Goal: Task Accomplishment & Management: Complete application form

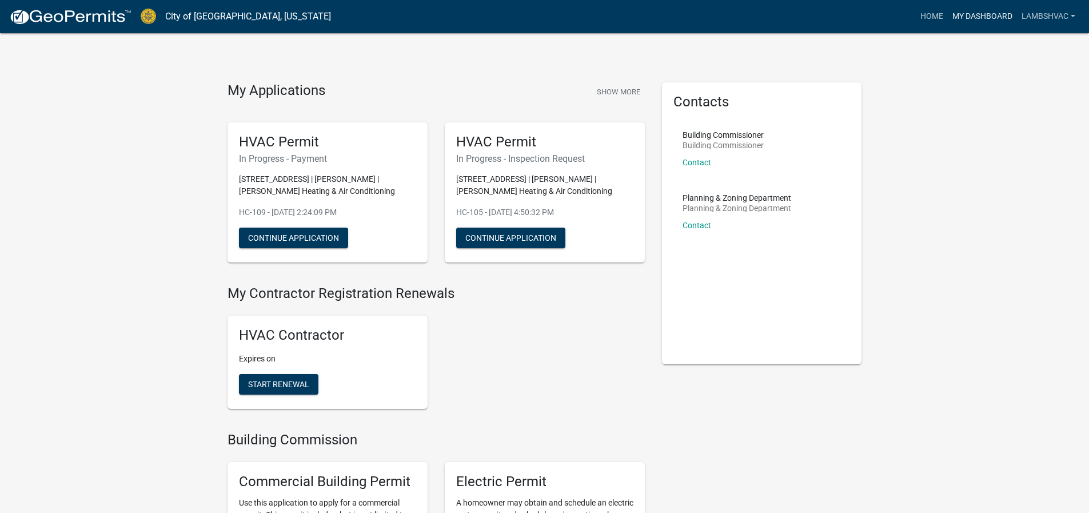
click at [967, 18] on link "My Dashboard" at bounding box center [982, 17] width 69 height 22
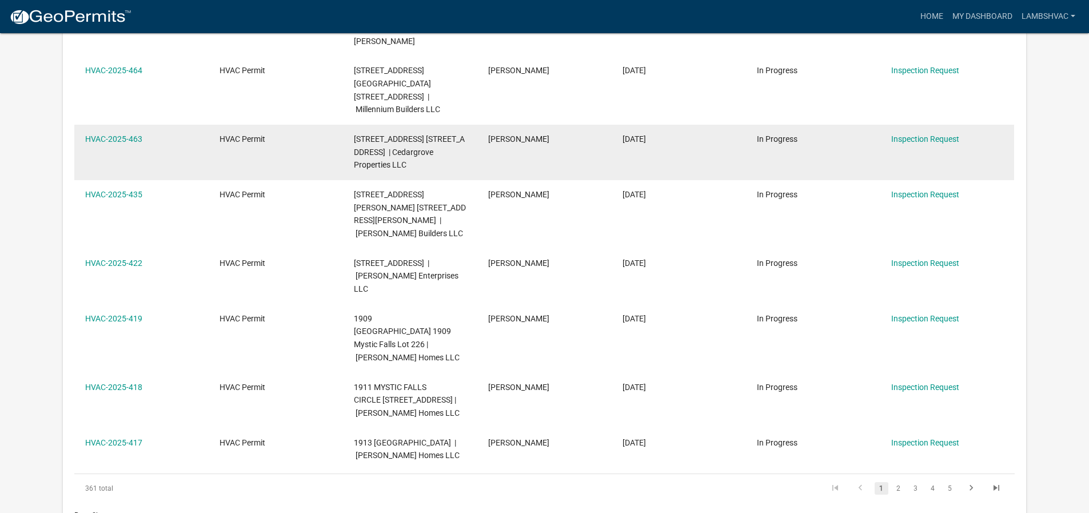
scroll to position [437, 0]
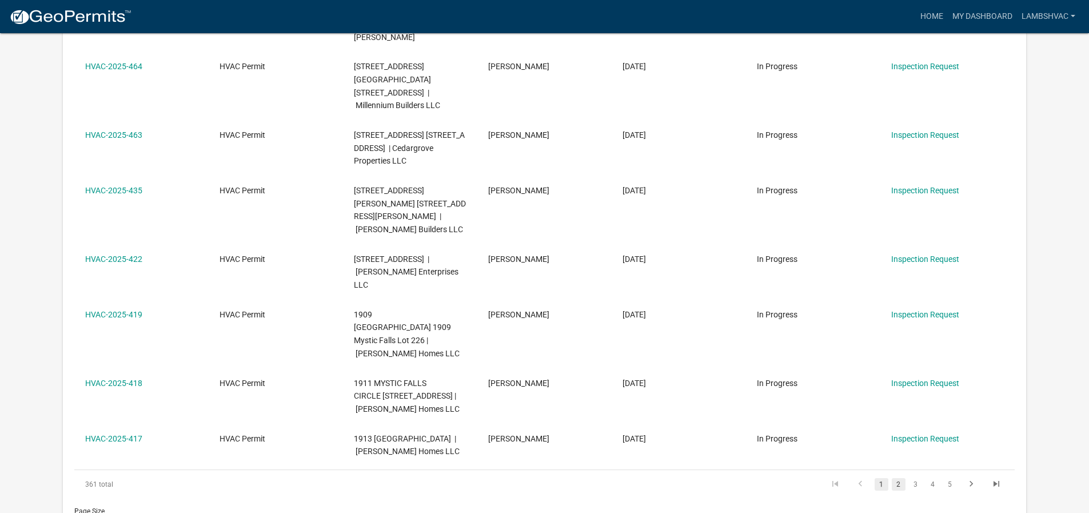
click at [901, 478] on link "2" at bounding box center [899, 484] width 14 height 13
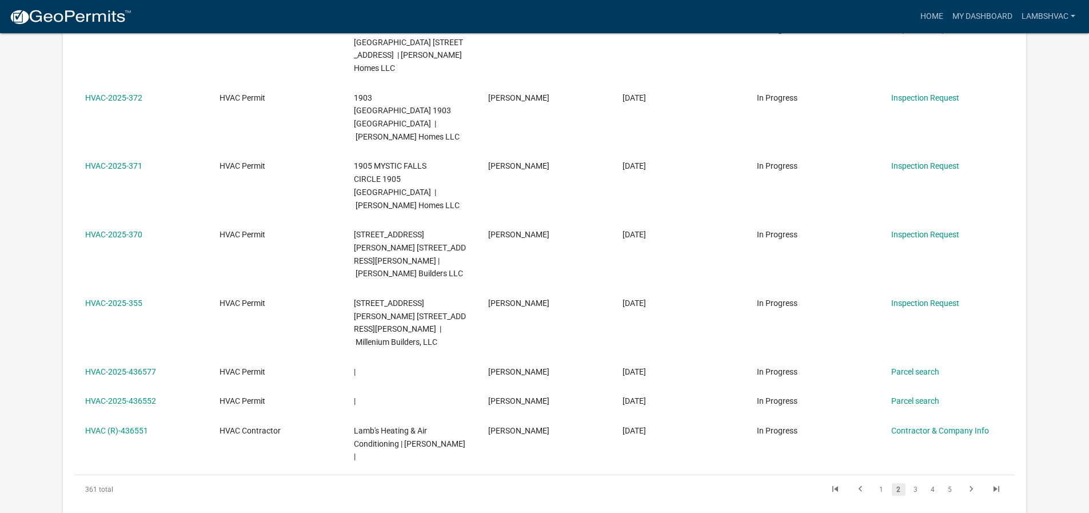
scroll to position [495, 0]
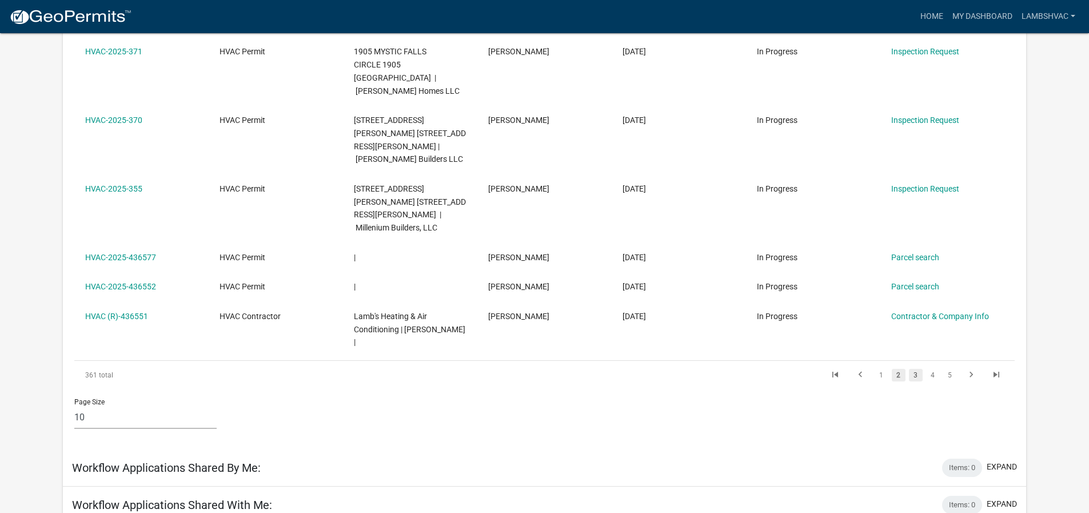
click at [916, 369] on link "3" at bounding box center [916, 375] width 14 height 13
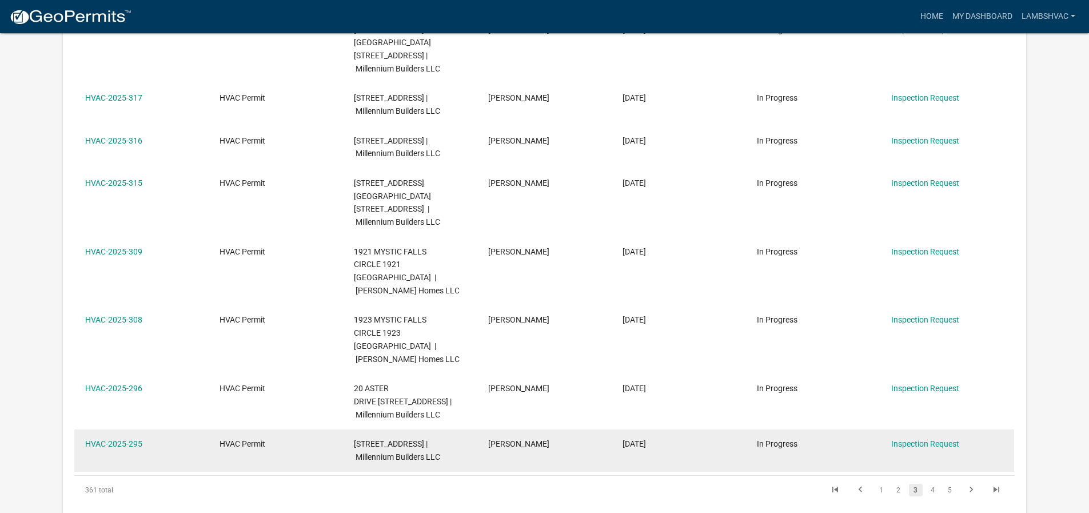
scroll to position [341, 0]
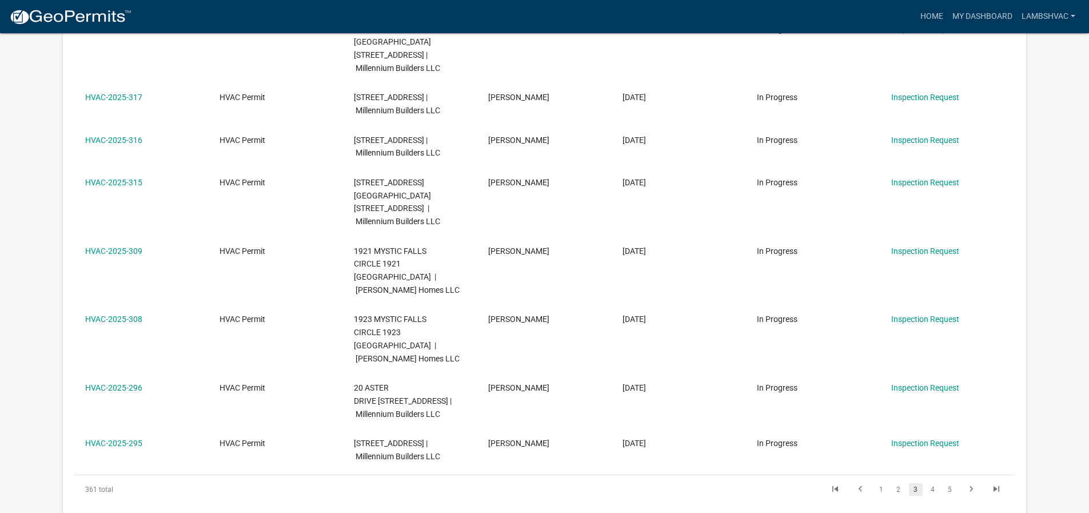
click at [940, 480] on li "4" at bounding box center [933, 489] width 17 height 19
click at [937, 483] on link "4" at bounding box center [933, 489] width 14 height 13
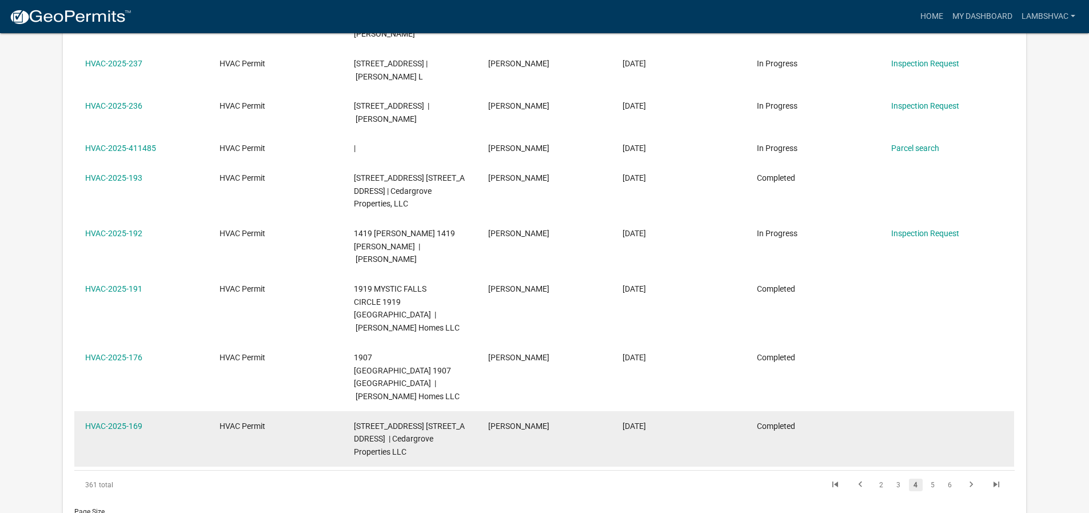
scroll to position [424, 0]
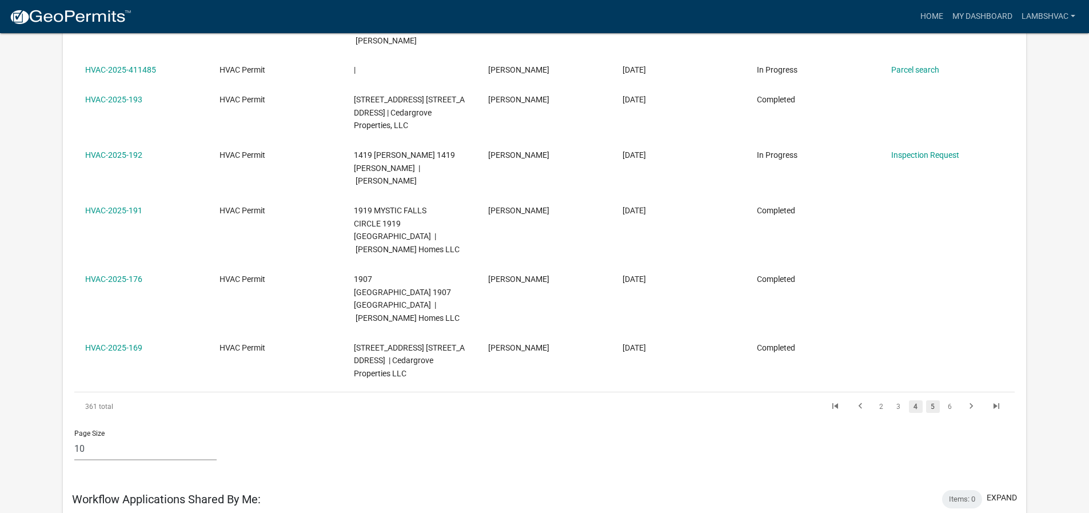
click at [938, 400] on link "5" at bounding box center [933, 406] width 14 height 13
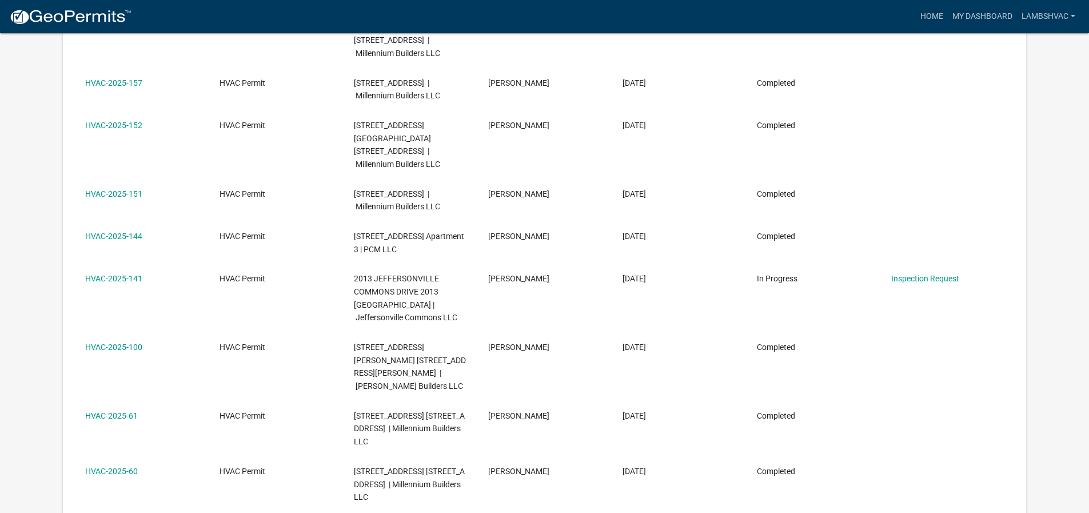
scroll to position [399, 0]
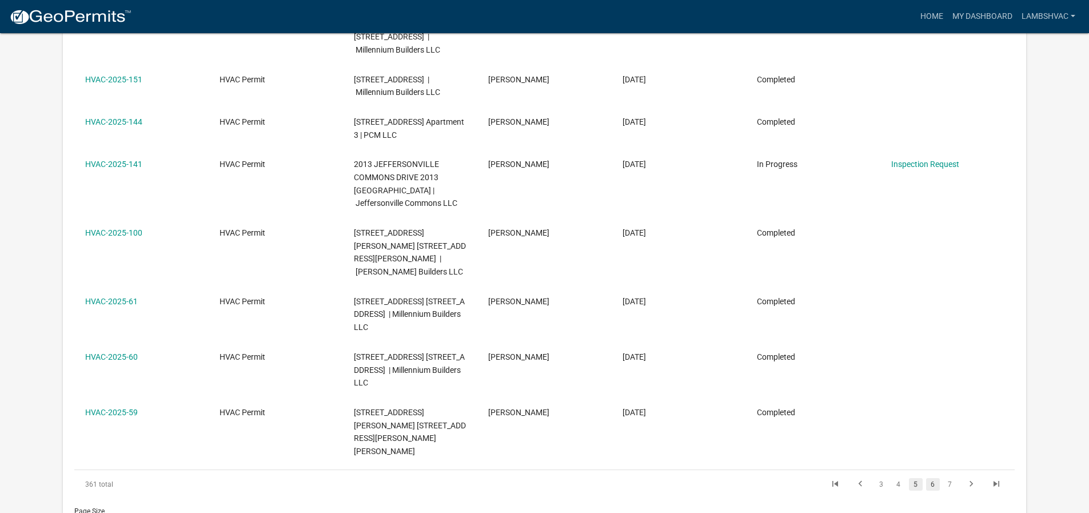
click at [927, 478] on link "6" at bounding box center [933, 484] width 14 height 13
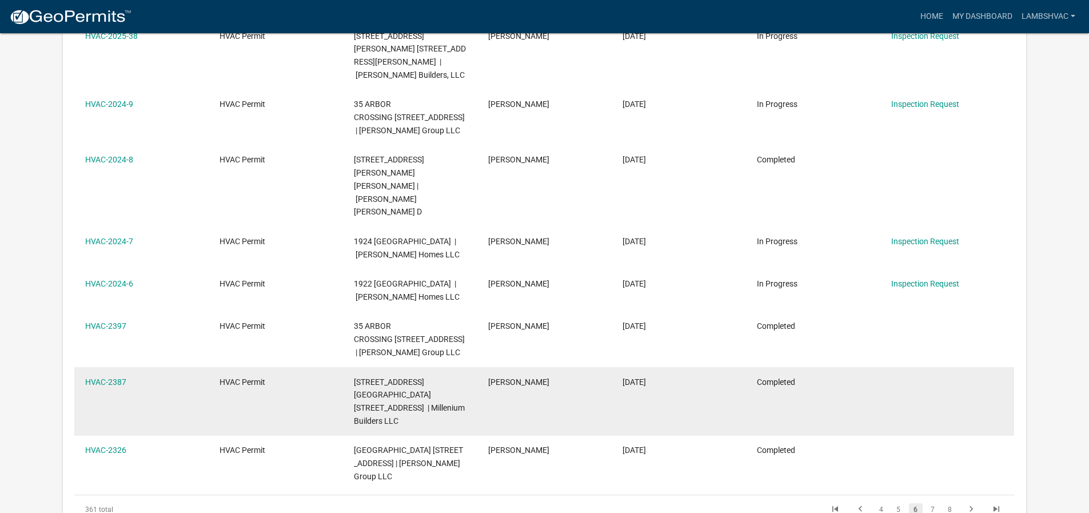
scroll to position [367, 0]
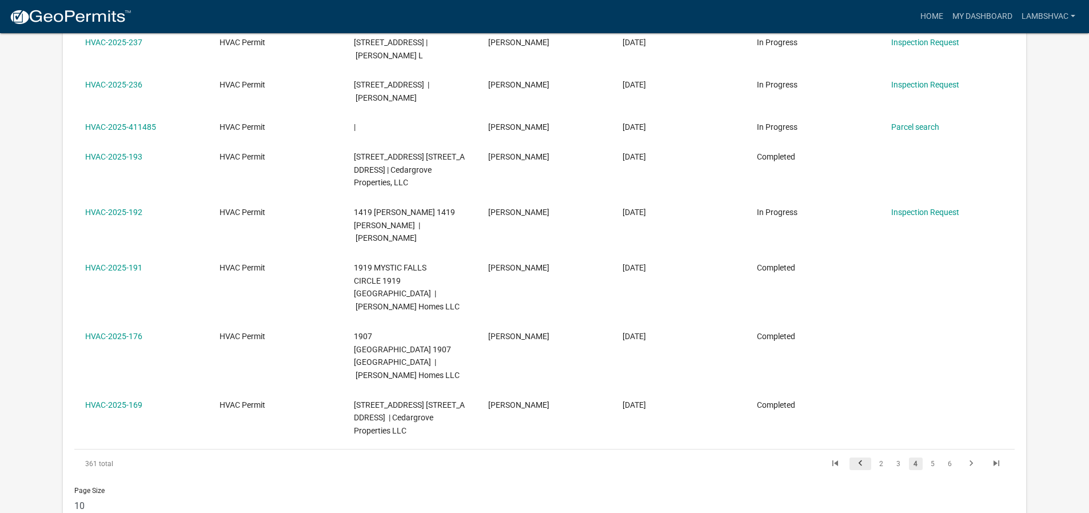
click at [865, 458] on icon "go to previous page" at bounding box center [860, 465] width 15 height 14
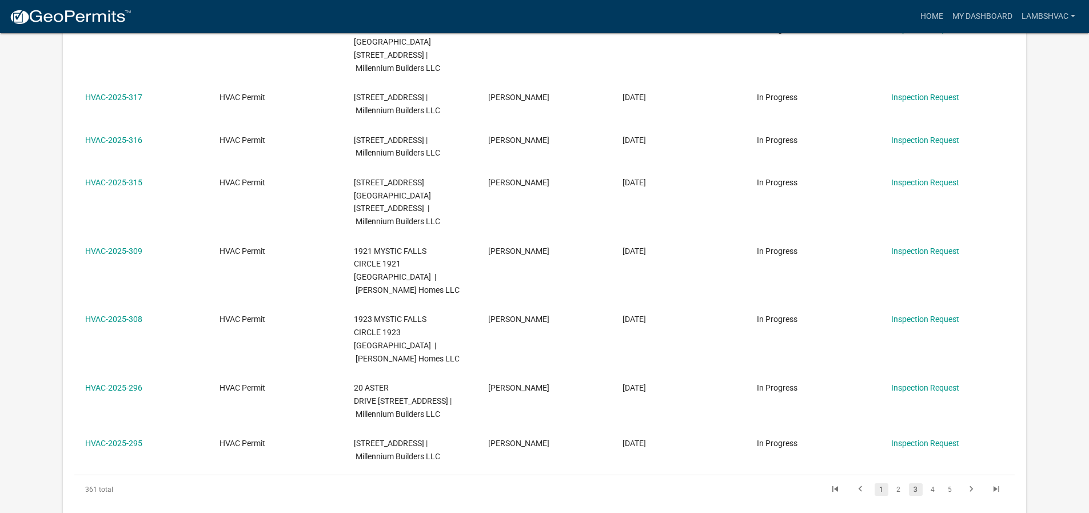
click at [882, 483] on link "1" at bounding box center [882, 489] width 14 height 13
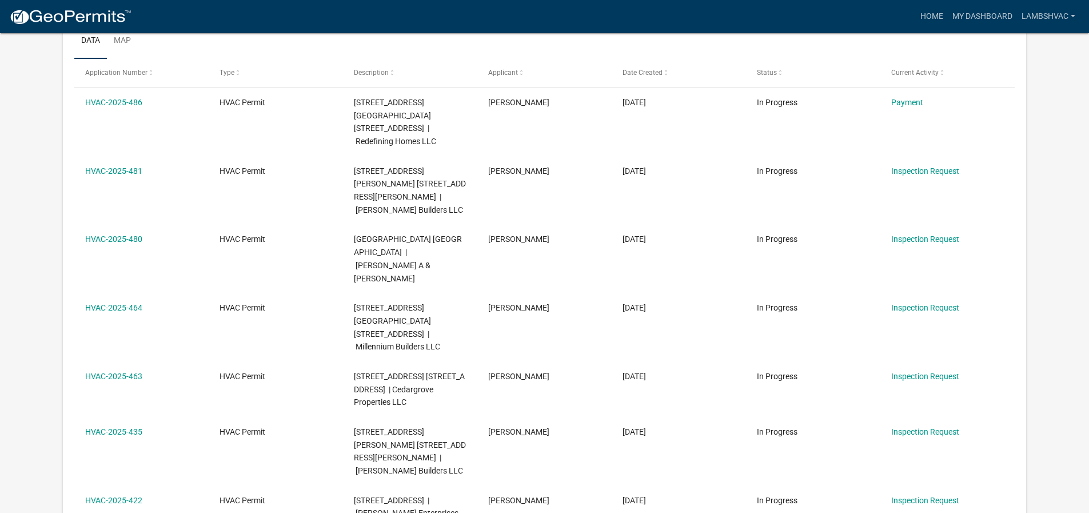
scroll to position [196, 0]
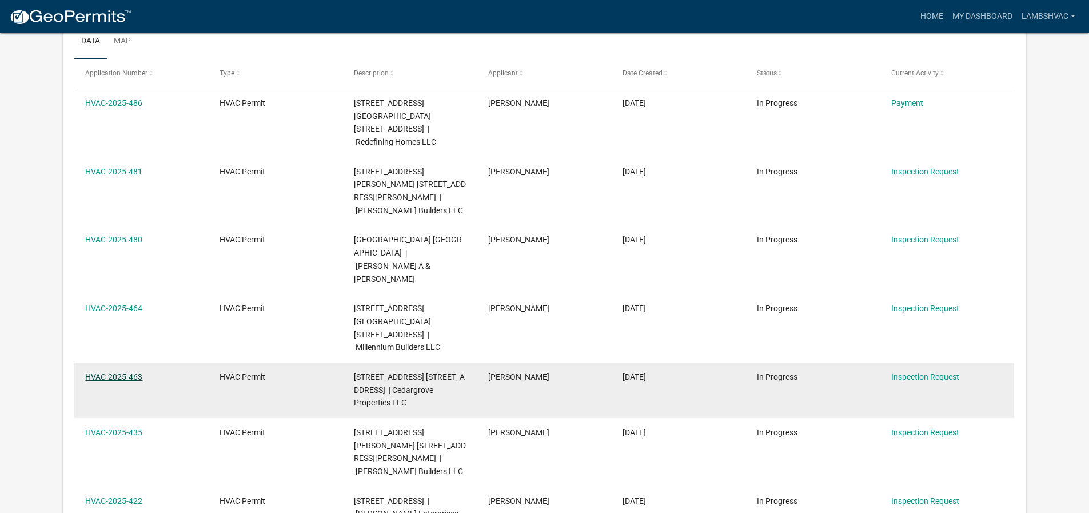
click at [119, 372] on link "HVAC-2025-463" at bounding box center [113, 376] width 57 height 9
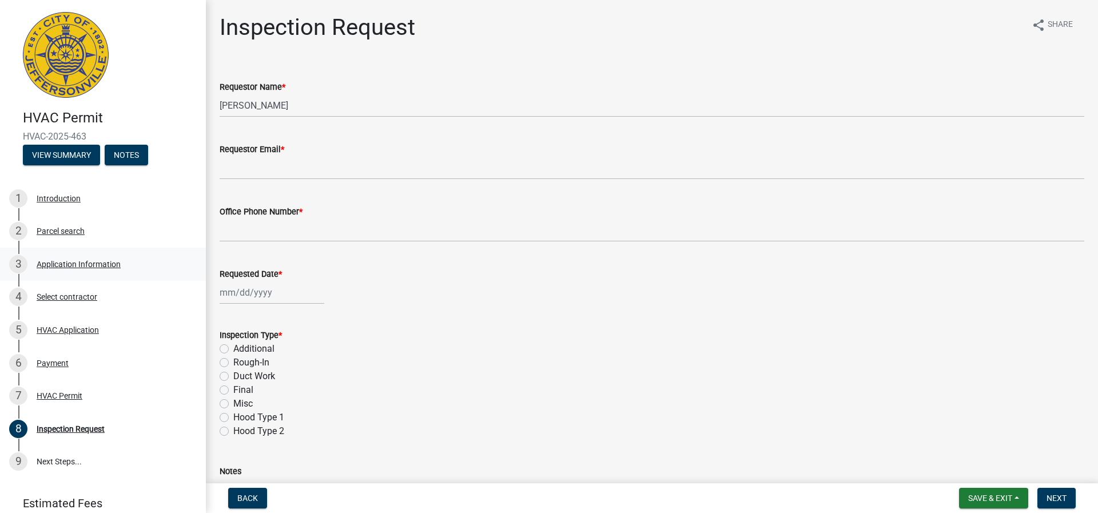
click at [88, 262] on div "Application Information" at bounding box center [79, 264] width 84 height 8
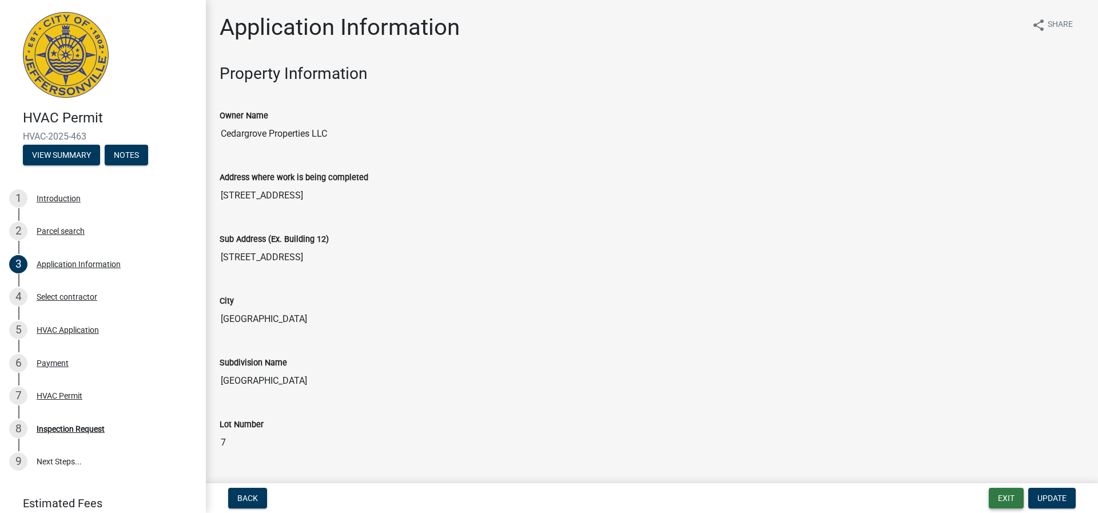
click at [1011, 493] on button "Exit" at bounding box center [1006, 498] width 35 height 21
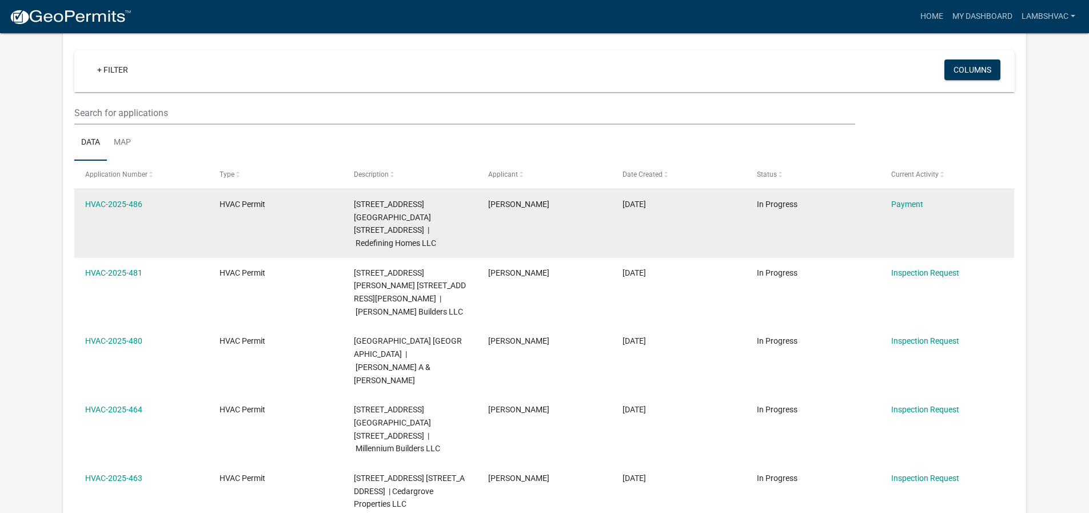
scroll to position [94, 0]
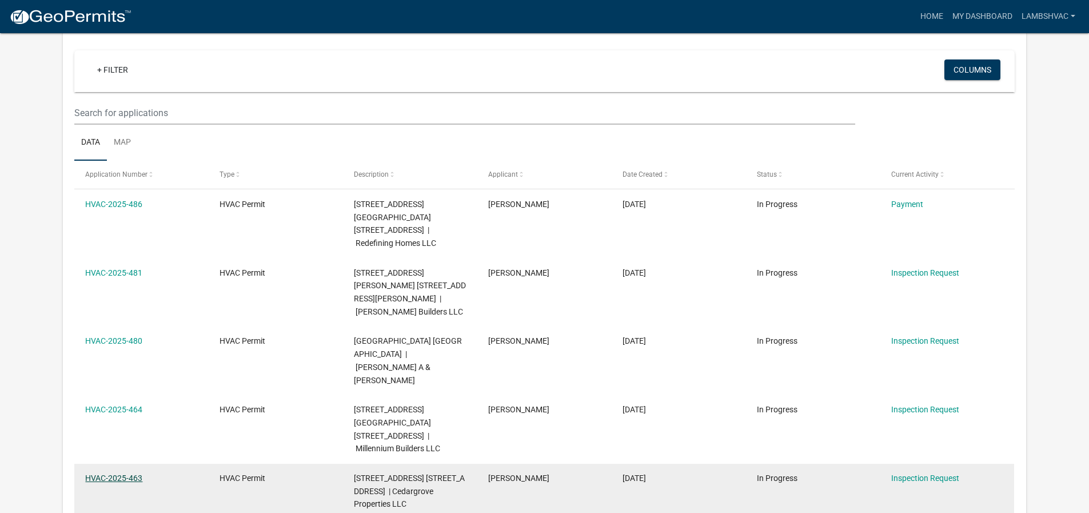
click at [113, 473] on link "HVAC-2025-463" at bounding box center [113, 477] width 57 height 9
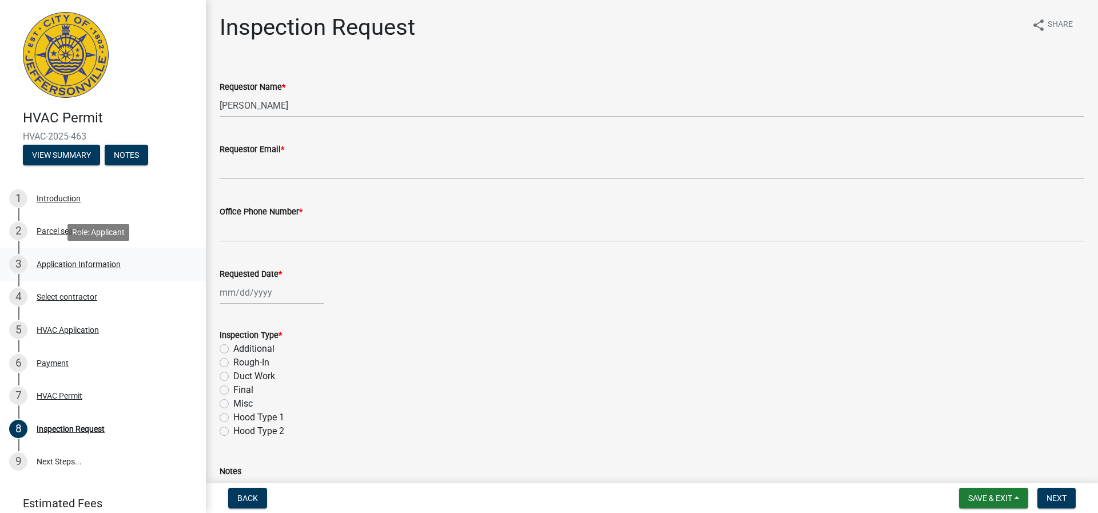
click at [50, 262] on div "Application Information" at bounding box center [79, 264] width 84 height 8
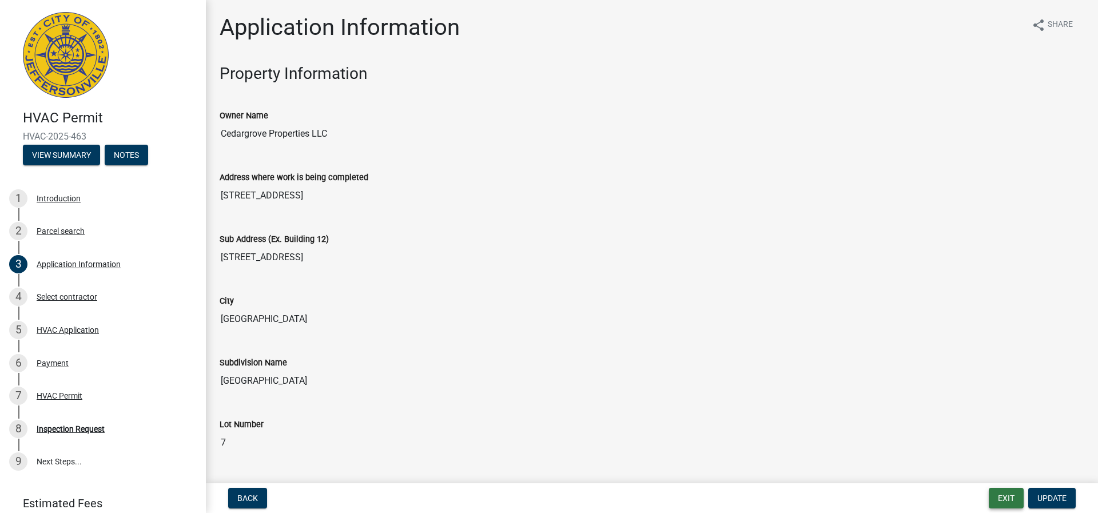
click at [1001, 505] on button "Exit" at bounding box center [1006, 498] width 35 height 21
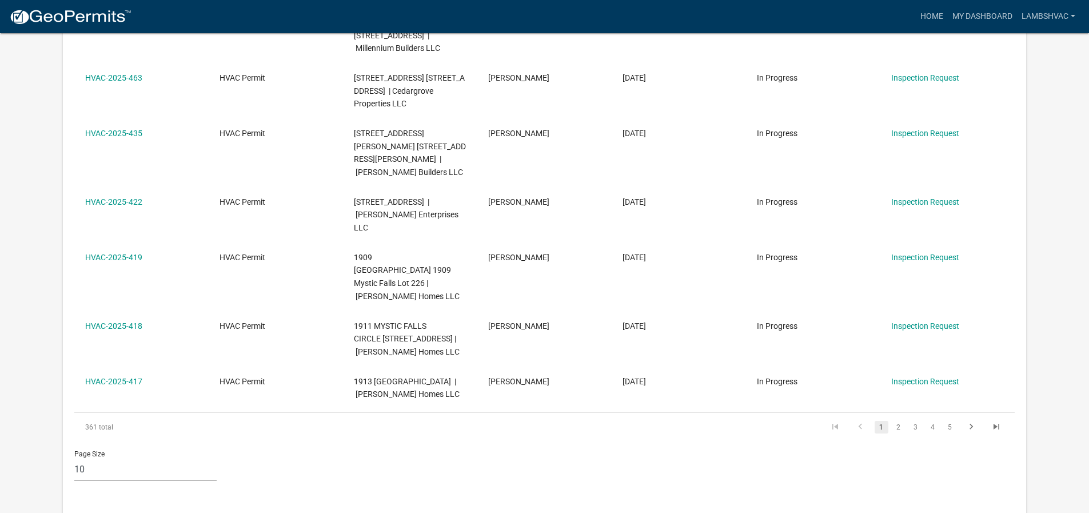
scroll to position [495, 0]
click at [901, 421] on link "2" at bounding box center [899, 427] width 14 height 13
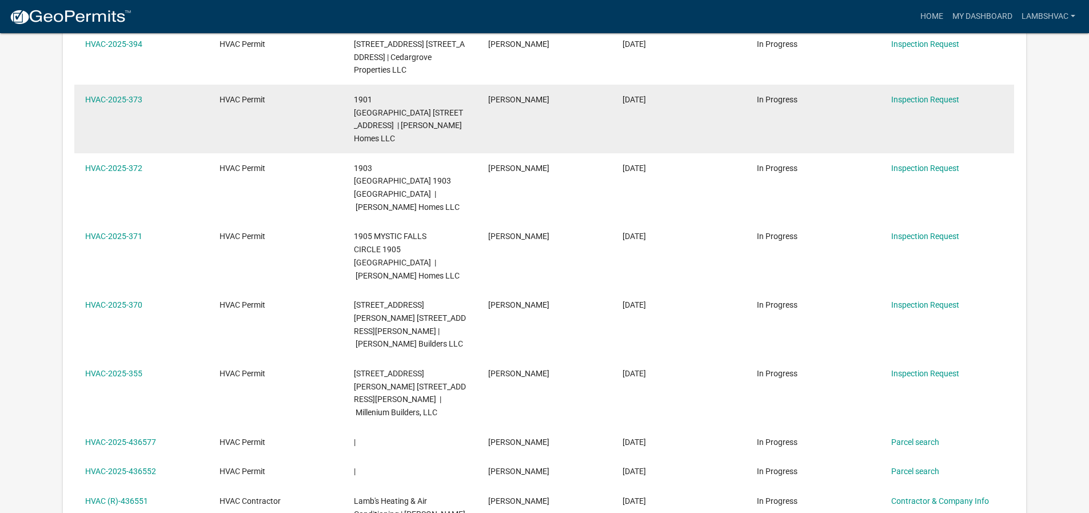
scroll to position [323, 0]
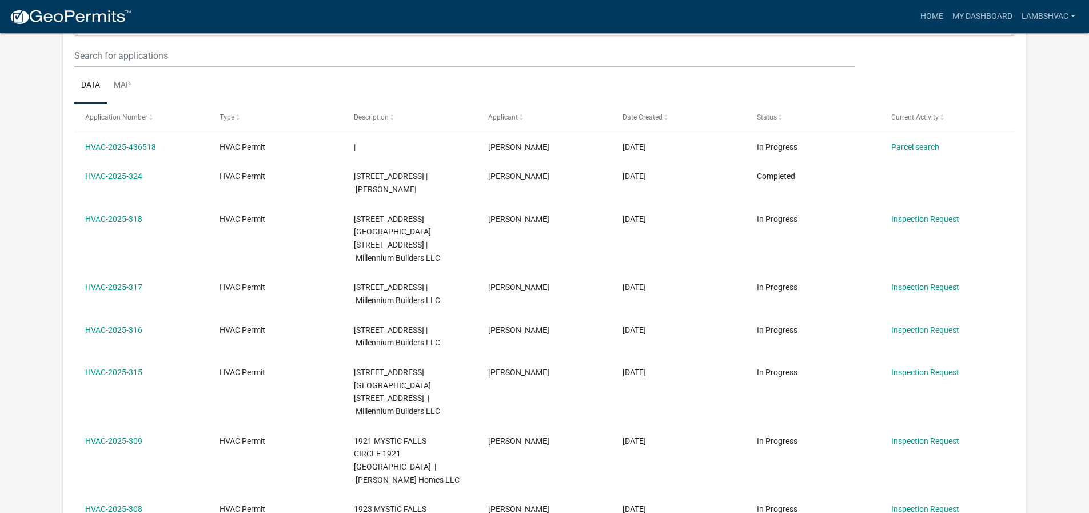
scroll to position [323, 0]
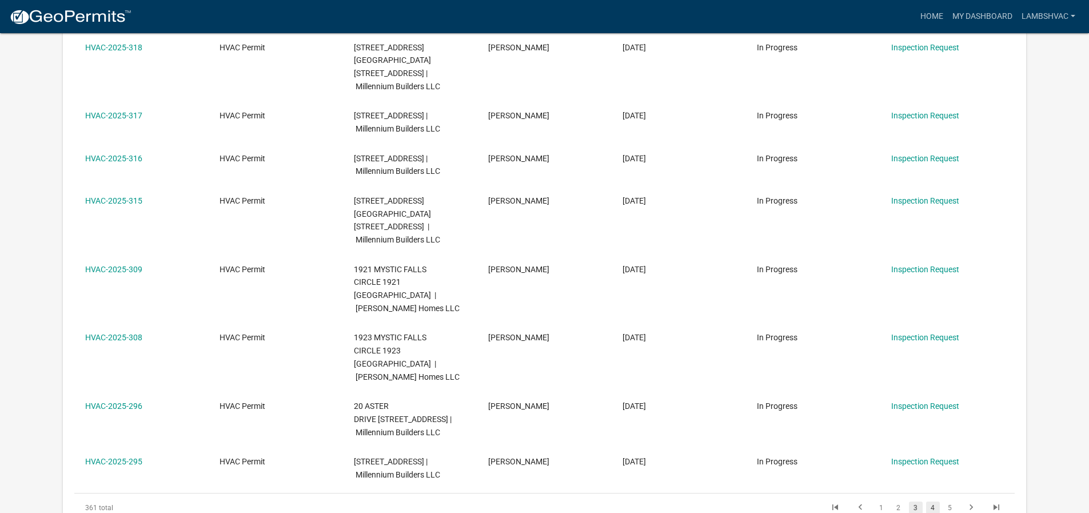
click at [931, 501] on link "4" at bounding box center [933, 507] width 14 height 13
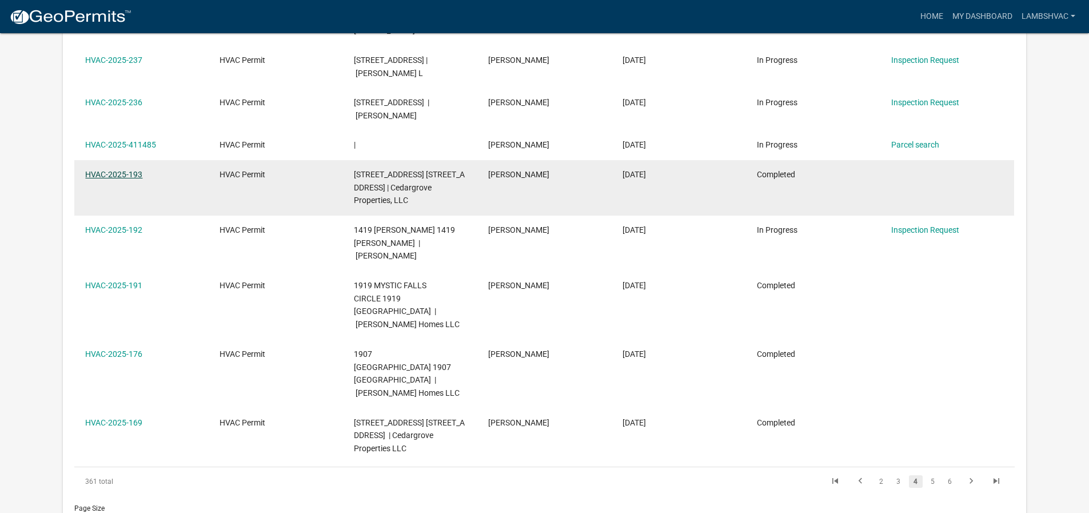
click at [115, 179] on link "HVAC-2025-193" at bounding box center [113, 174] width 57 height 9
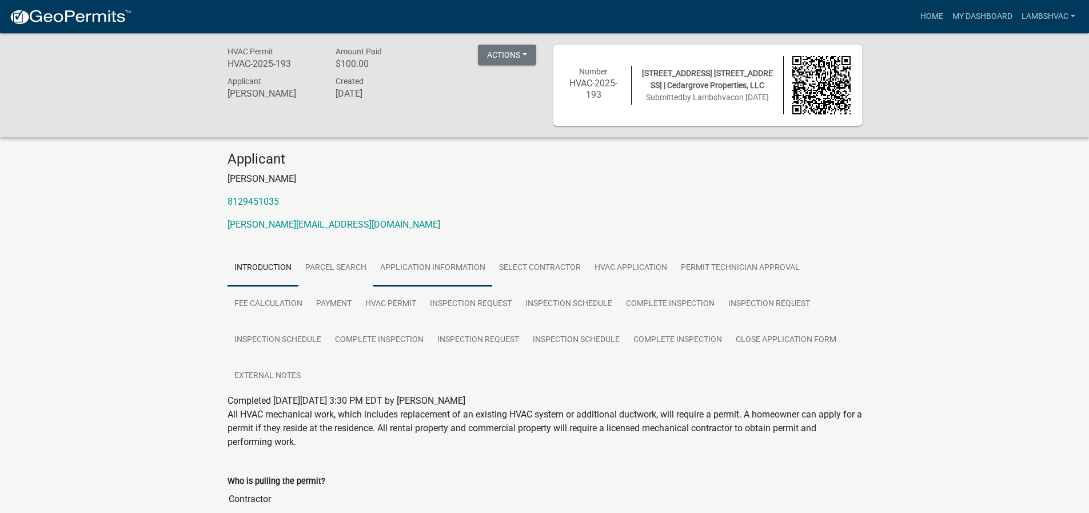
click at [424, 268] on link "Application Information" at bounding box center [432, 268] width 119 height 37
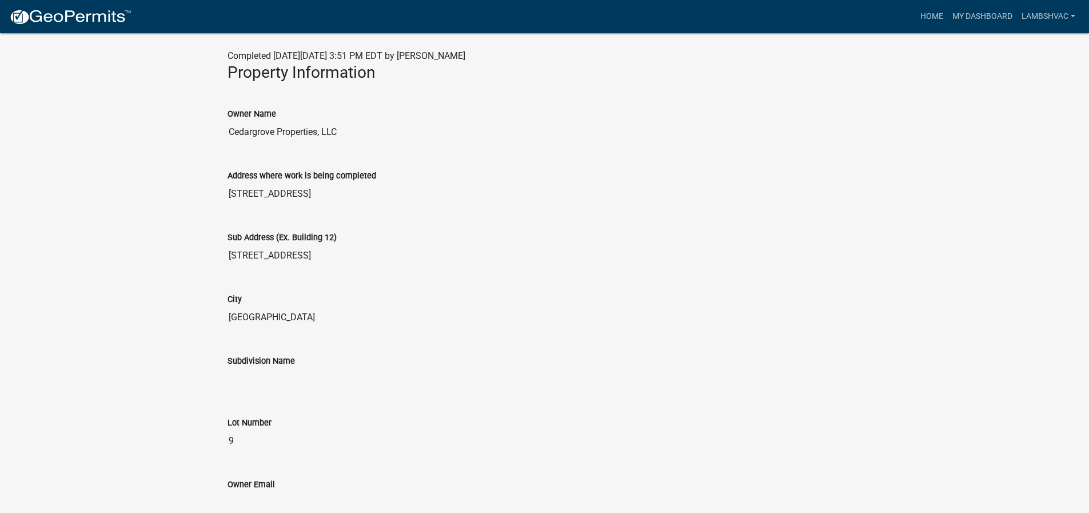
scroll to position [400, 0]
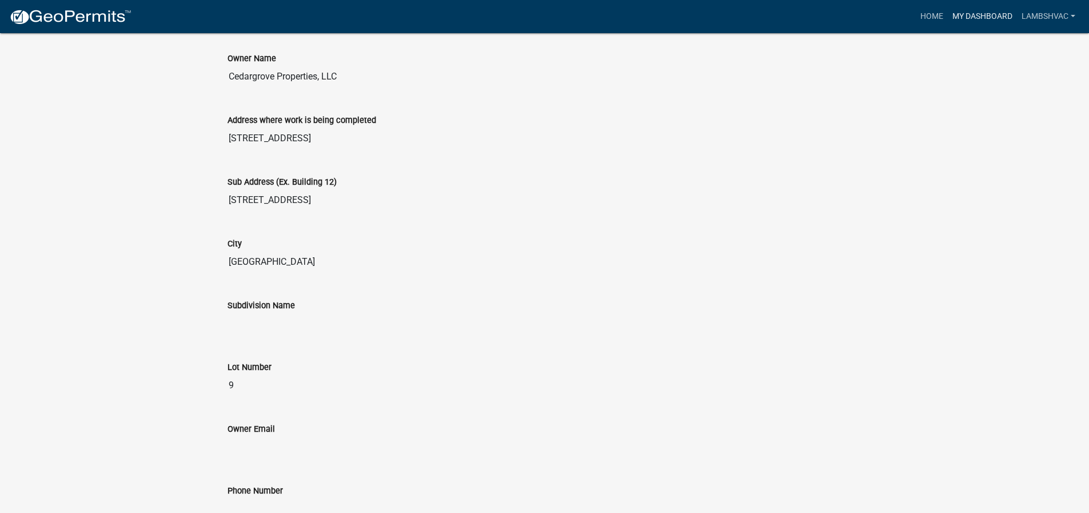
click at [987, 21] on link "My Dashboard" at bounding box center [982, 17] width 69 height 22
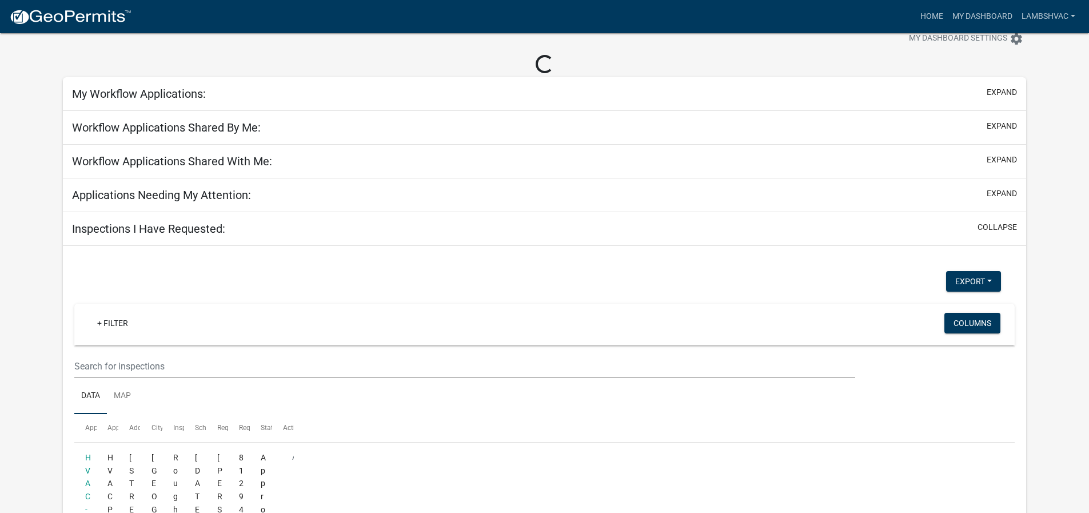
scroll to position [400, 0]
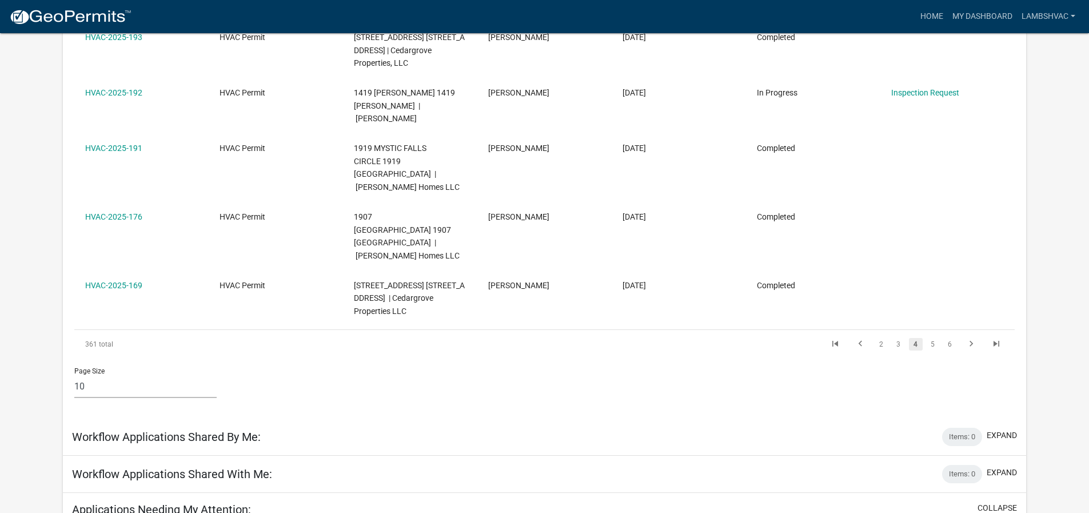
scroll to position [495, 0]
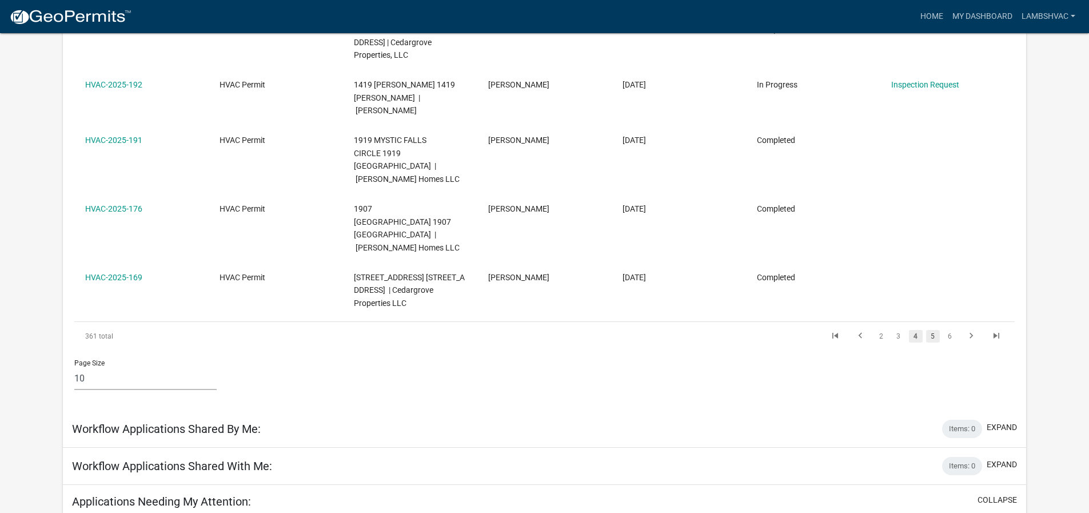
click at [933, 330] on link "5" at bounding box center [933, 336] width 14 height 13
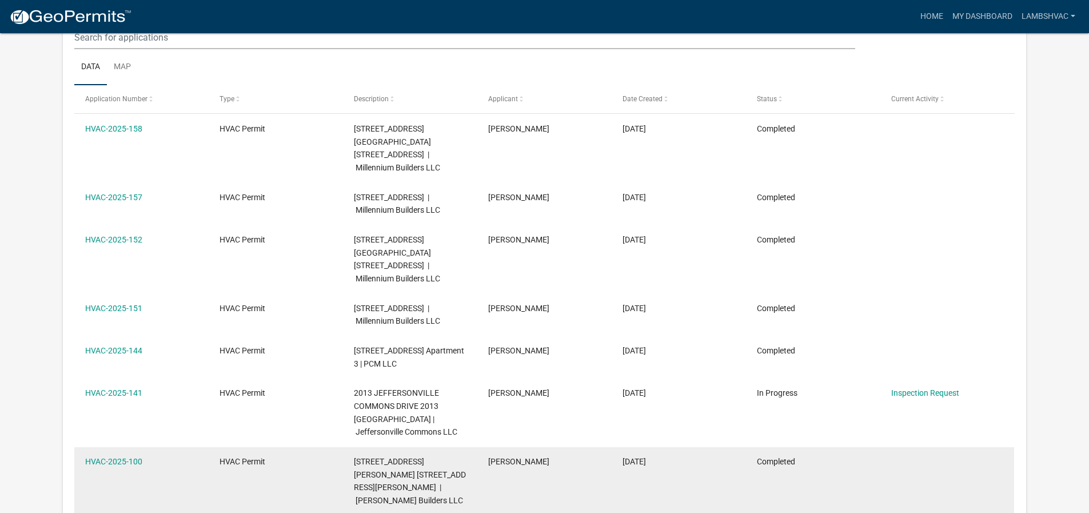
scroll to position [456, 0]
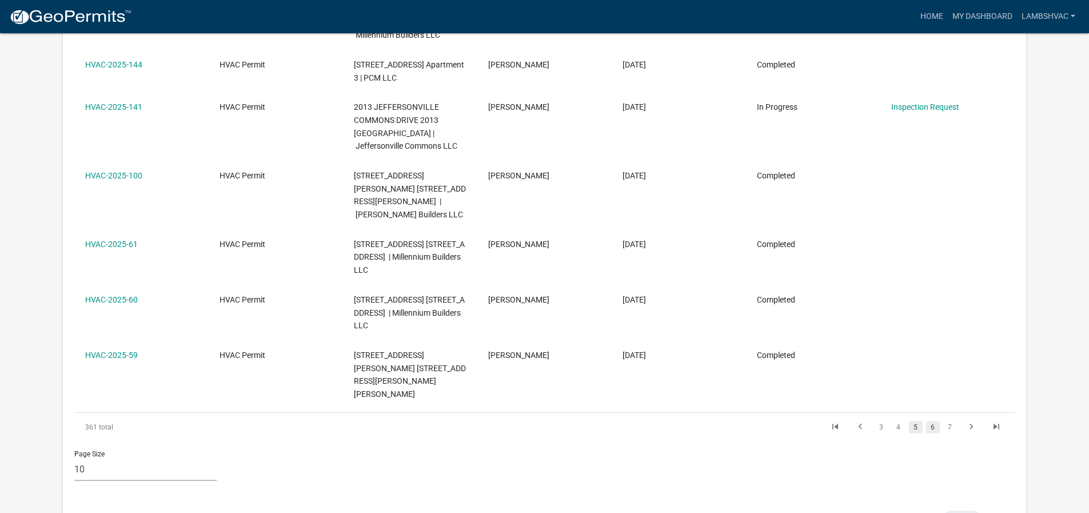
click at [935, 421] on link "6" at bounding box center [933, 427] width 14 height 13
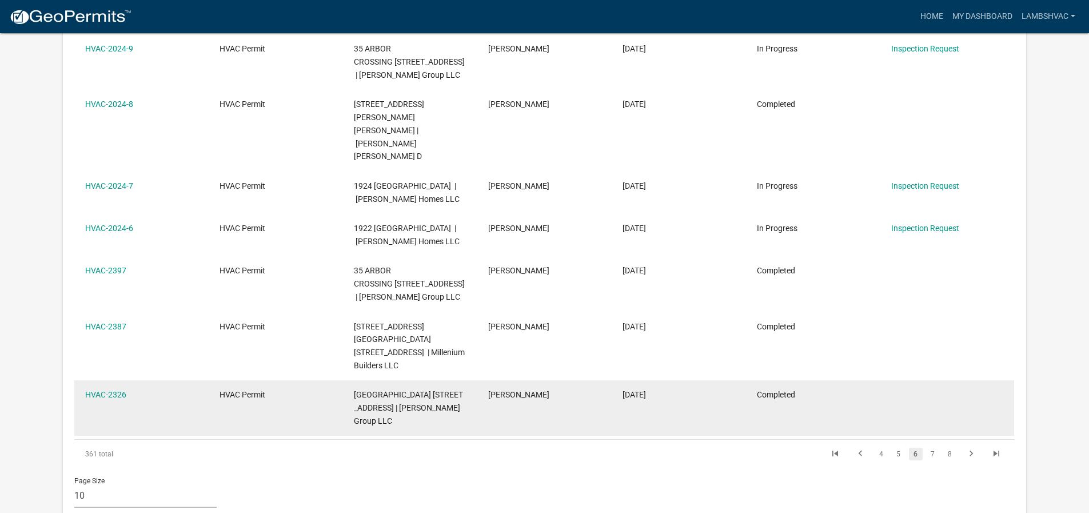
scroll to position [451, 0]
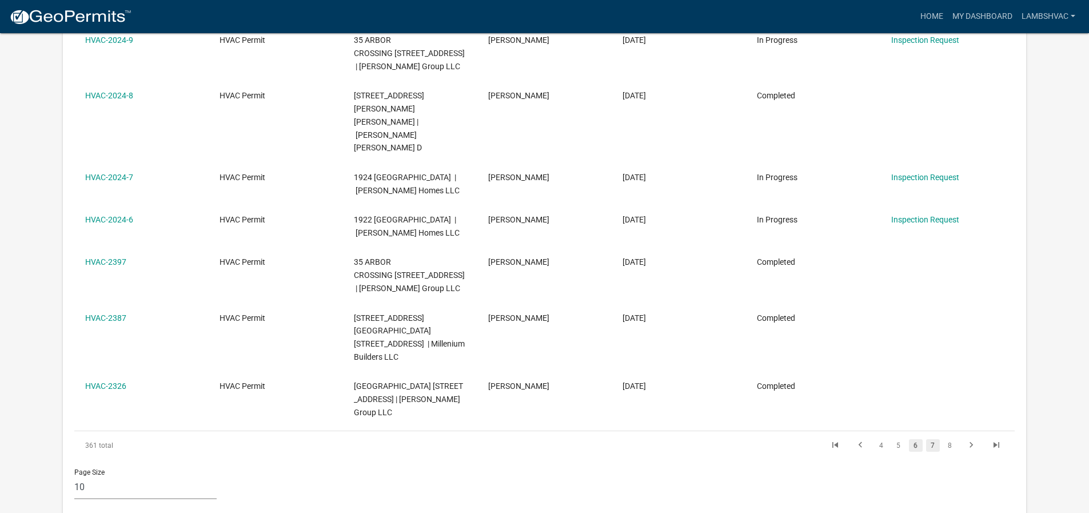
click at [934, 439] on link "7" at bounding box center [933, 445] width 14 height 13
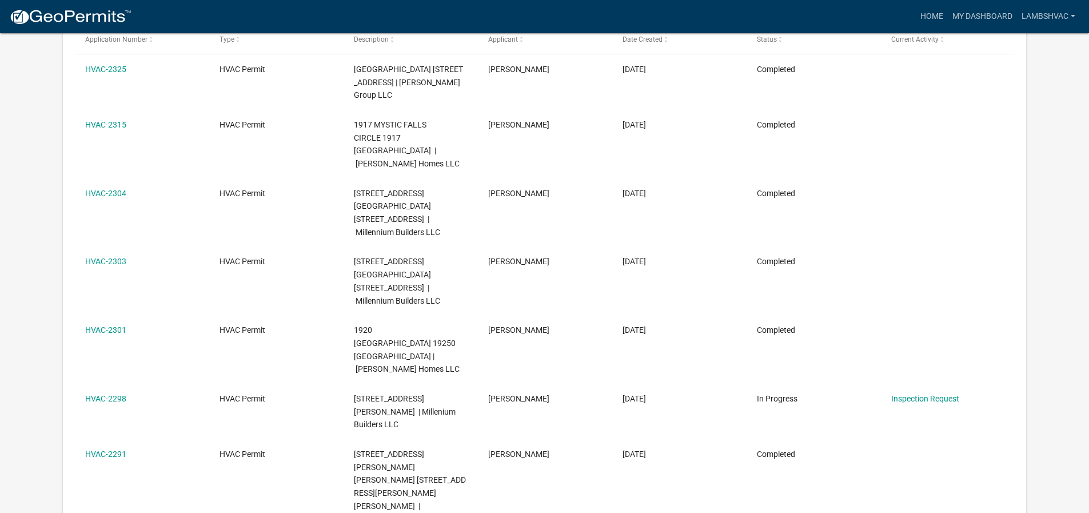
scroll to position [380, 0]
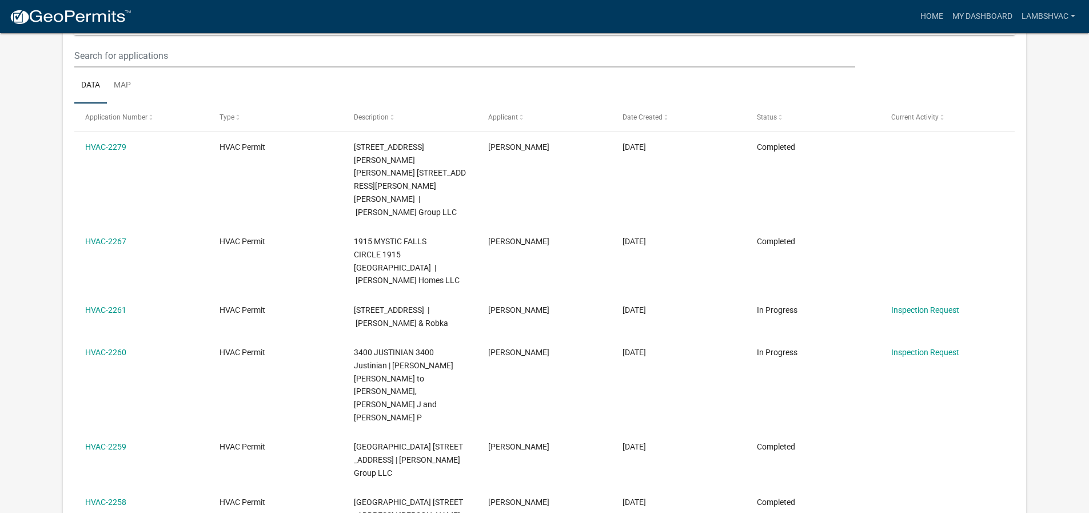
scroll to position [437, 0]
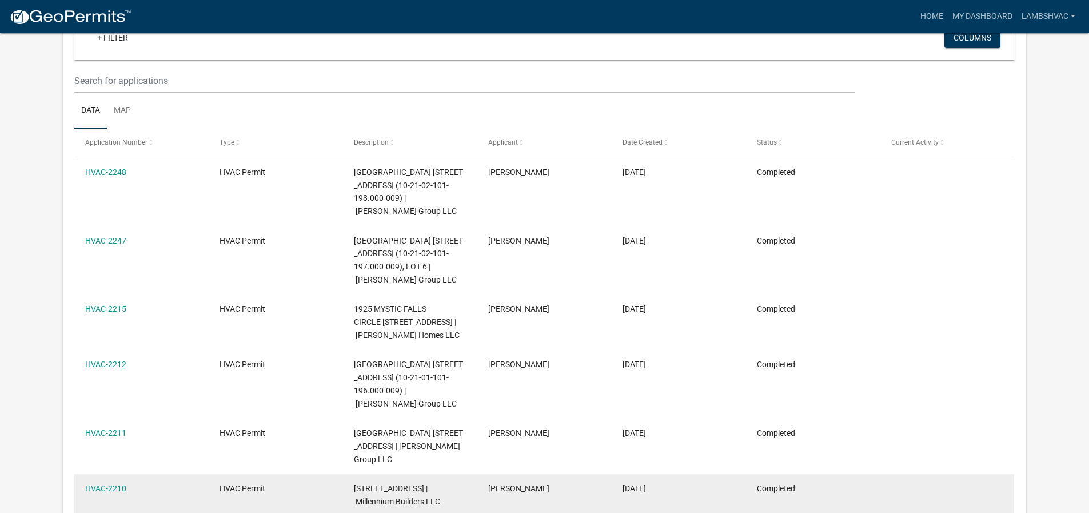
scroll to position [121, 0]
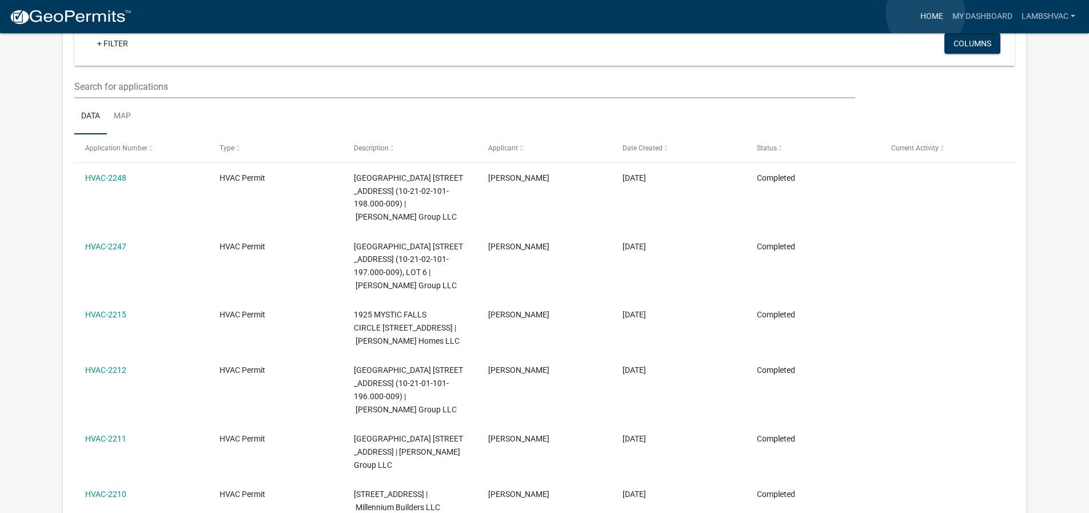
click at [926, 13] on link "Home" at bounding box center [932, 17] width 32 height 22
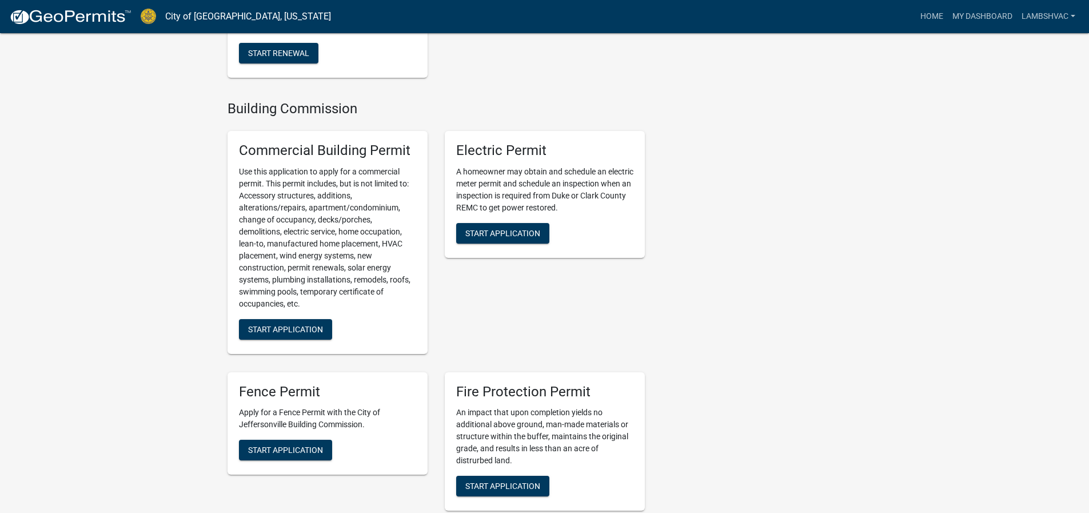
scroll to position [572, 0]
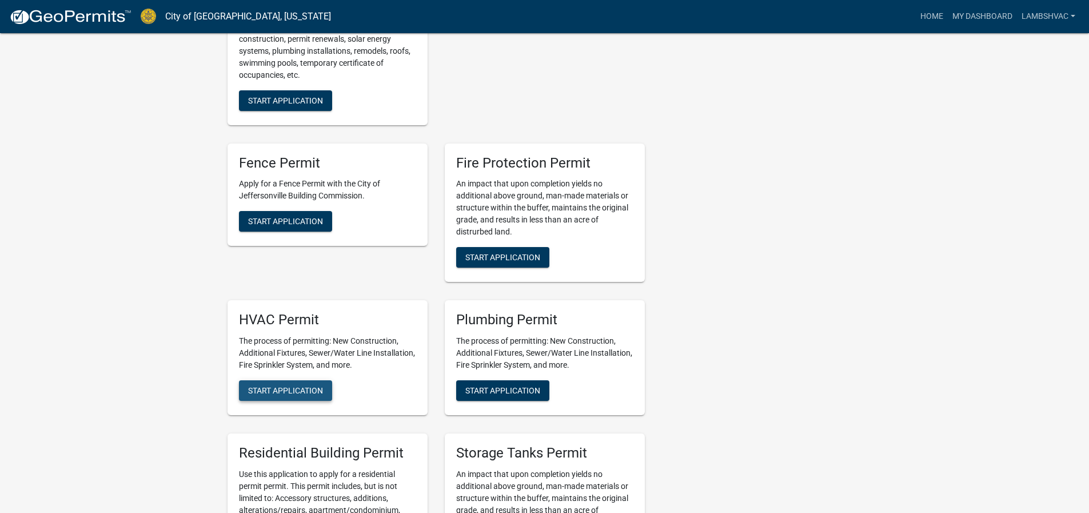
click at [285, 386] on span "Start Application" at bounding box center [285, 390] width 75 height 9
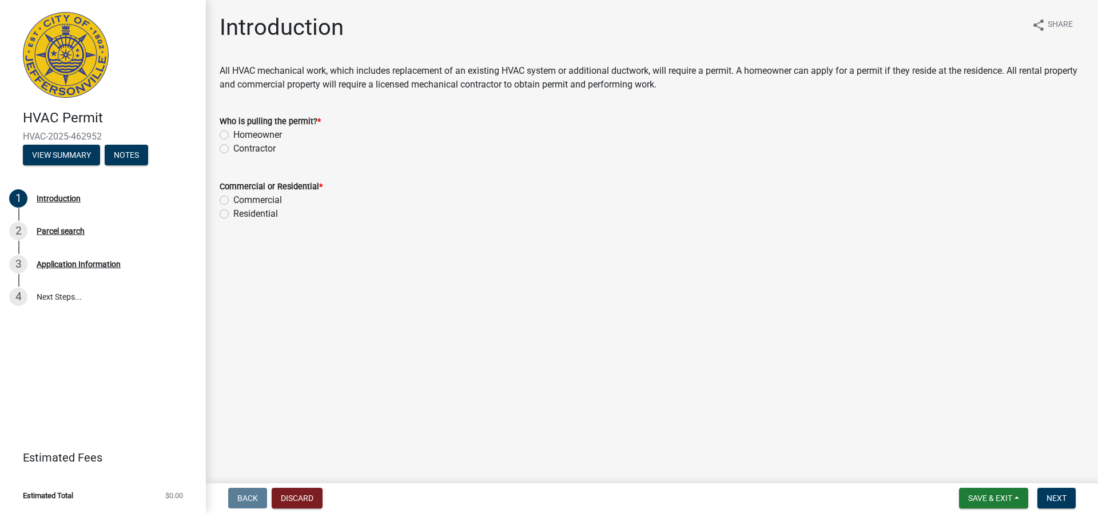
click at [233, 149] on label "Contractor" at bounding box center [254, 149] width 42 height 14
click at [233, 149] on input "Contractor" at bounding box center [236, 145] width 7 height 7
radio input "true"
click at [233, 213] on label "Residential" at bounding box center [255, 214] width 45 height 14
click at [233, 213] on input "Residential" at bounding box center [236, 210] width 7 height 7
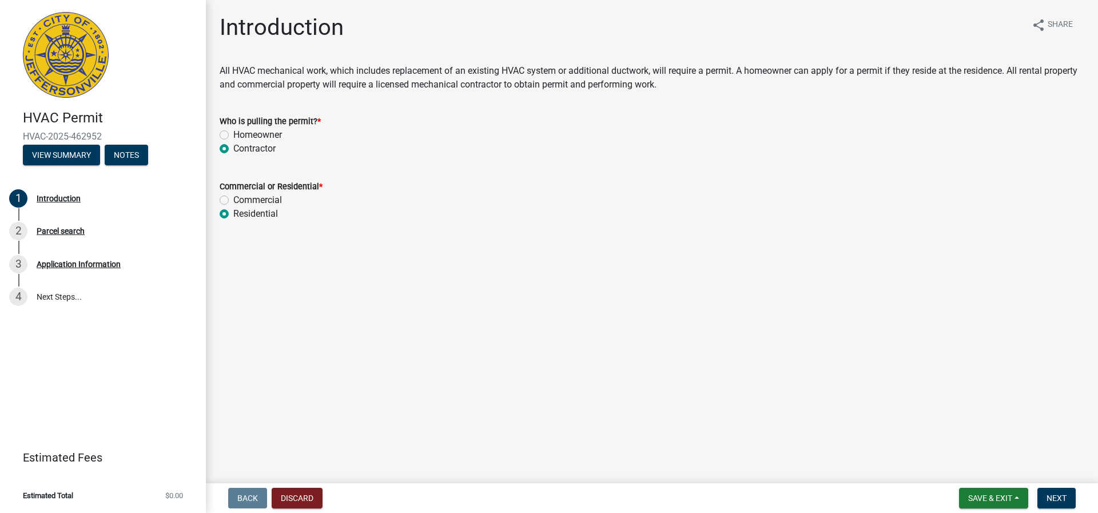
radio input "true"
click at [1066, 499] on span "Next" at bounding box center [1056, 497] width 20 height 9
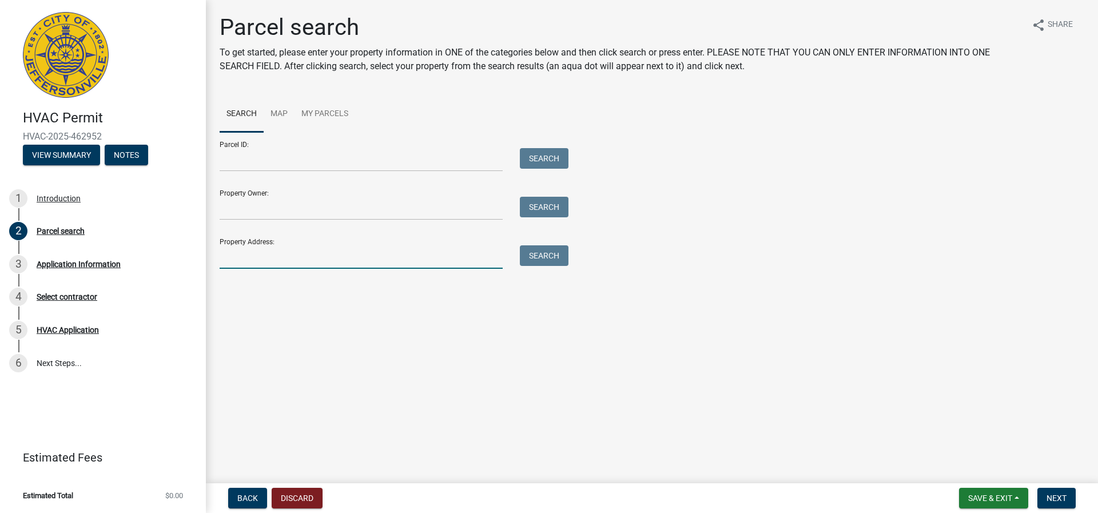
click at [264, 259] on input "Property Address:" at bounding box center [361, 256] width 283 height 23
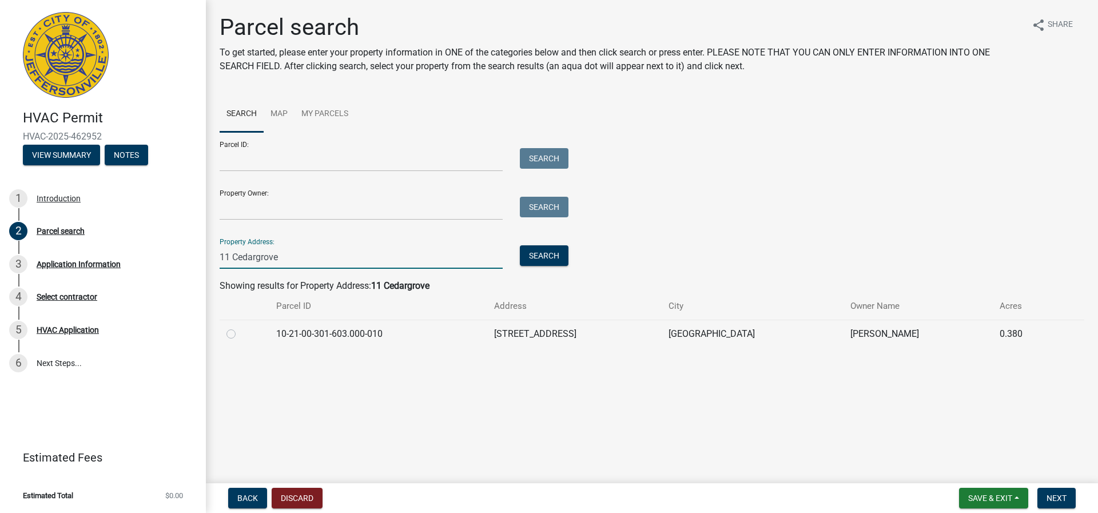
type input "11 Cedargrove"
click at [240, 327] on label at bounding box center [240, 327] width 0 height 0
click at [240, 334] on input "radio" at bounding box center [243, 330] width 7 height 7
radio input "true"
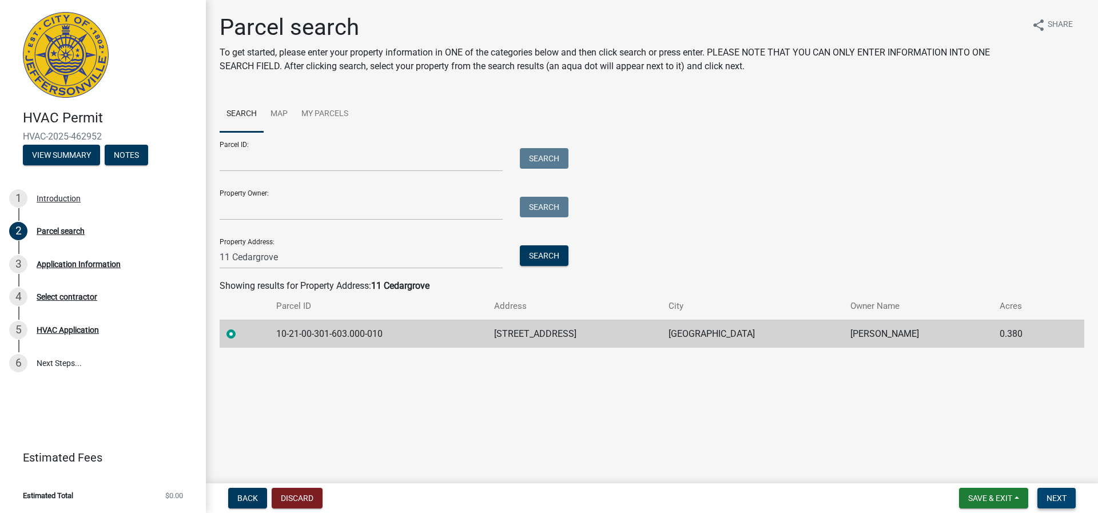
click at [1055, 497] on span "Next" at bounding box center [1056, 497] width 20 height 9
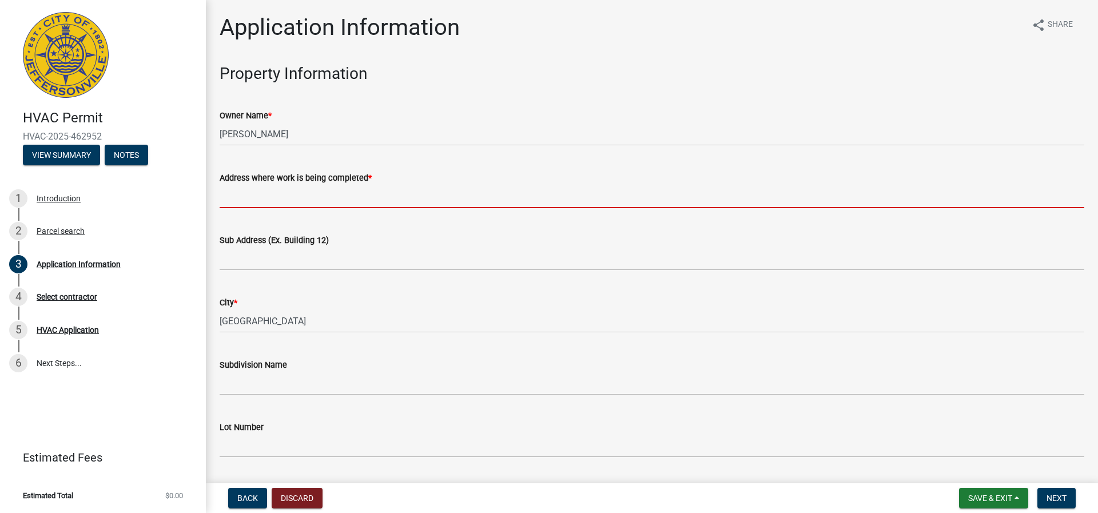
click at [282, 196] on input "Address where work is being completed *" at bounding box center [652, 196] width 864 height 23
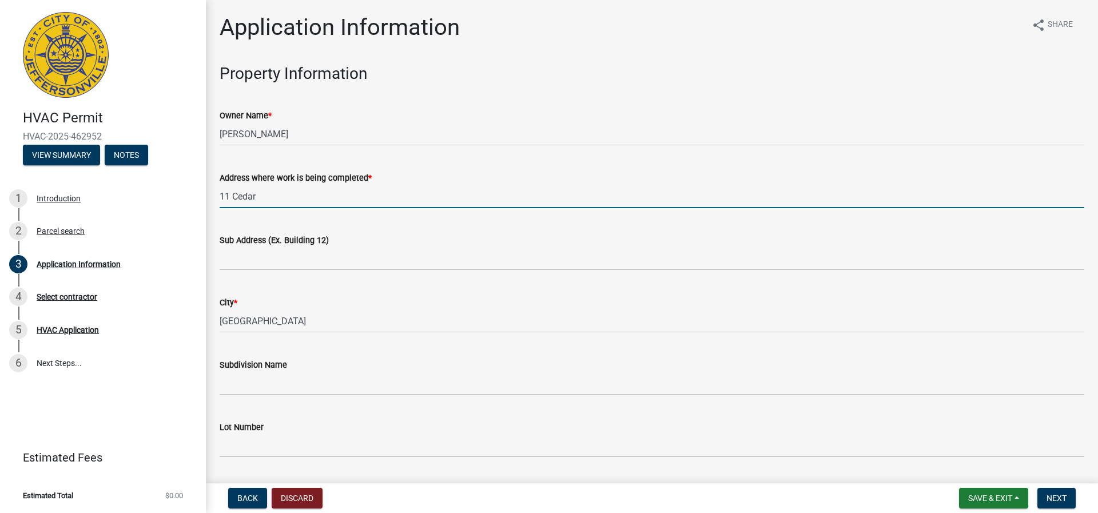
type input "[STREET_ADDRESS]"
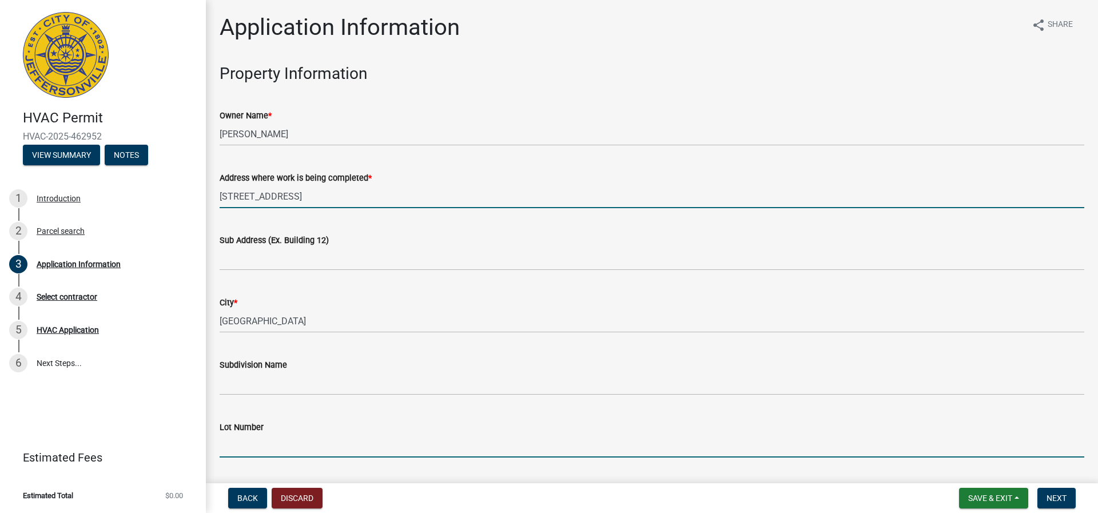
drag, startPoint x: 231, startPoint y: 448, endPoint x: 223, endPoint y: 444, distance: 8.9
click at [231, 448] on input "Lot Number" at bounding box center [652, 445] width 864 height 23
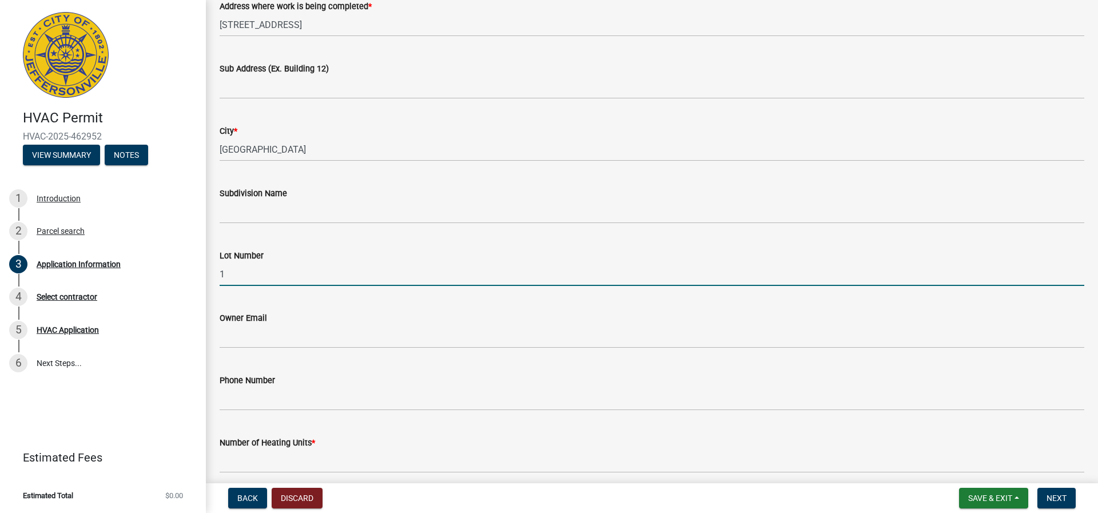
scroll to position [286, 0]
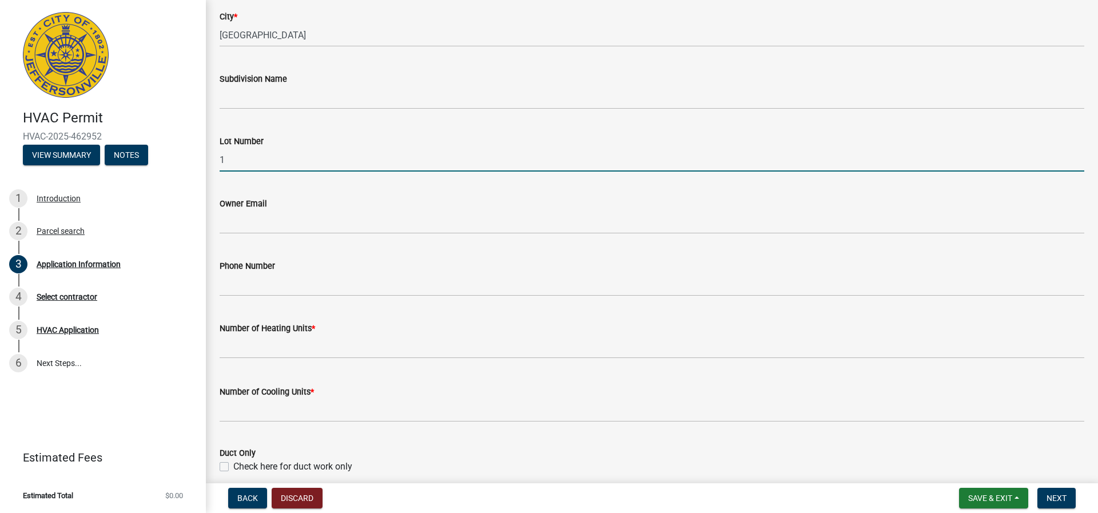
type input "1"
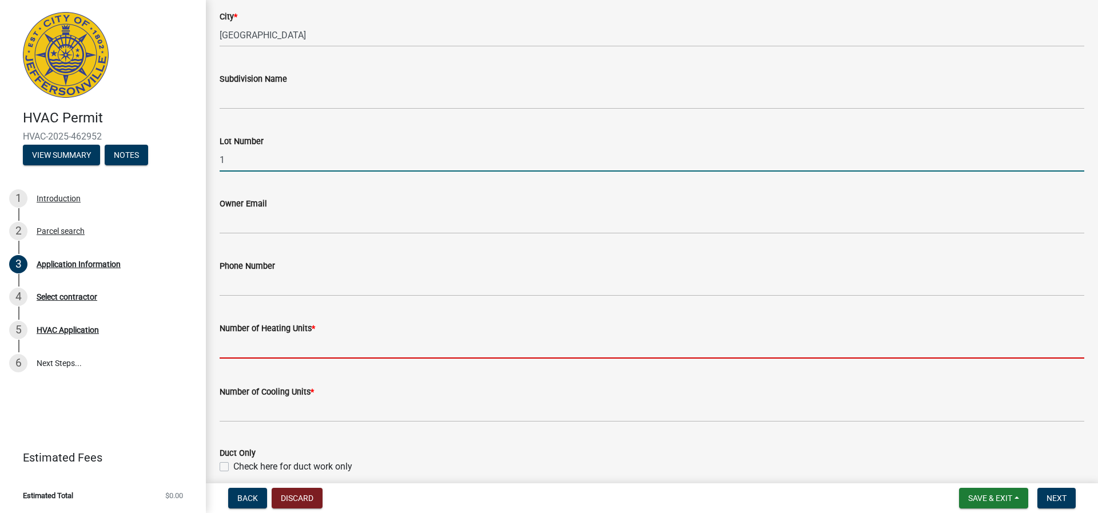
click at [234, 351] on input "text" at bounding box center [652, 346] width 864 height 23
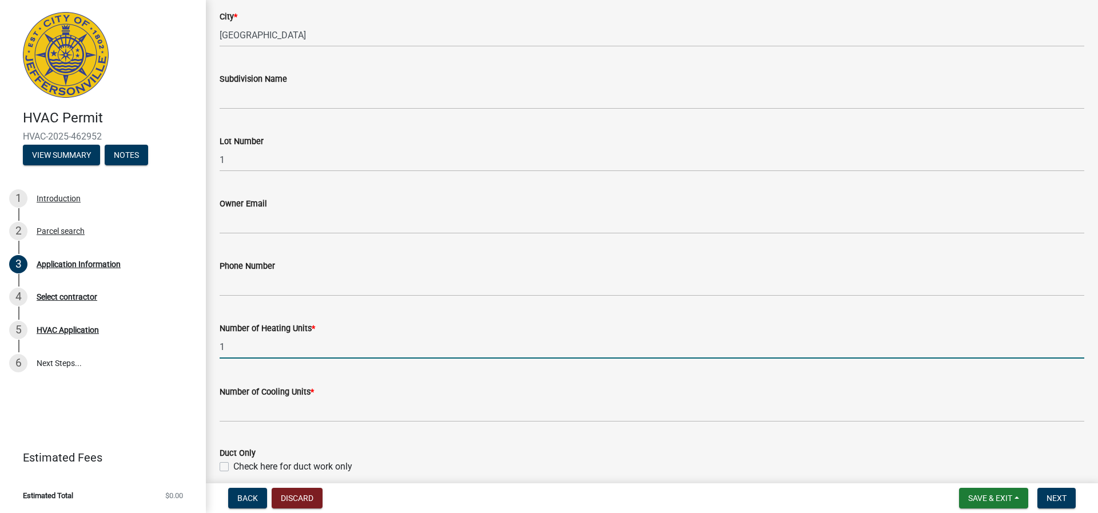
type input "1"
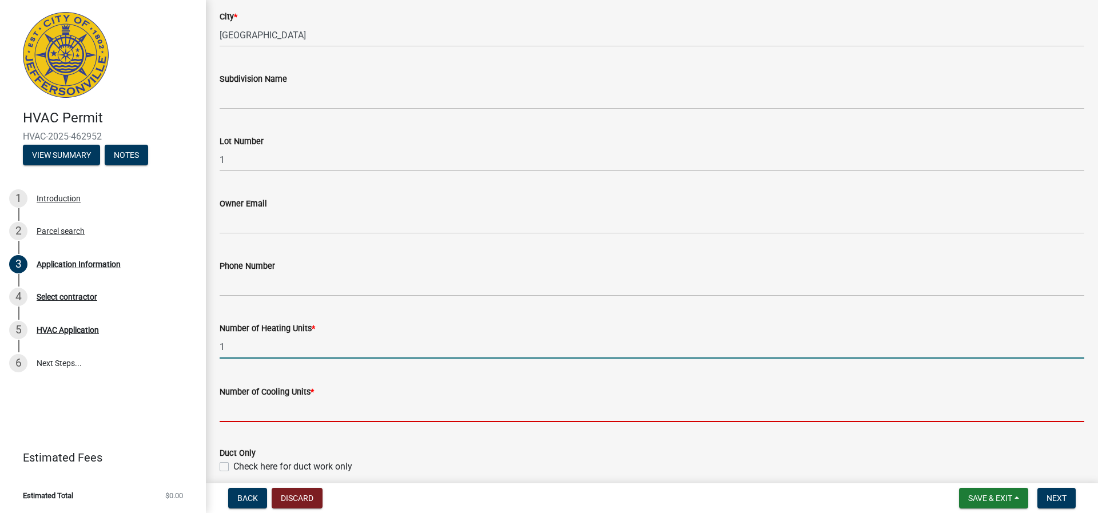
click at [228, 412] on input "text" at bounding box center [652, 410] width 864 height 23
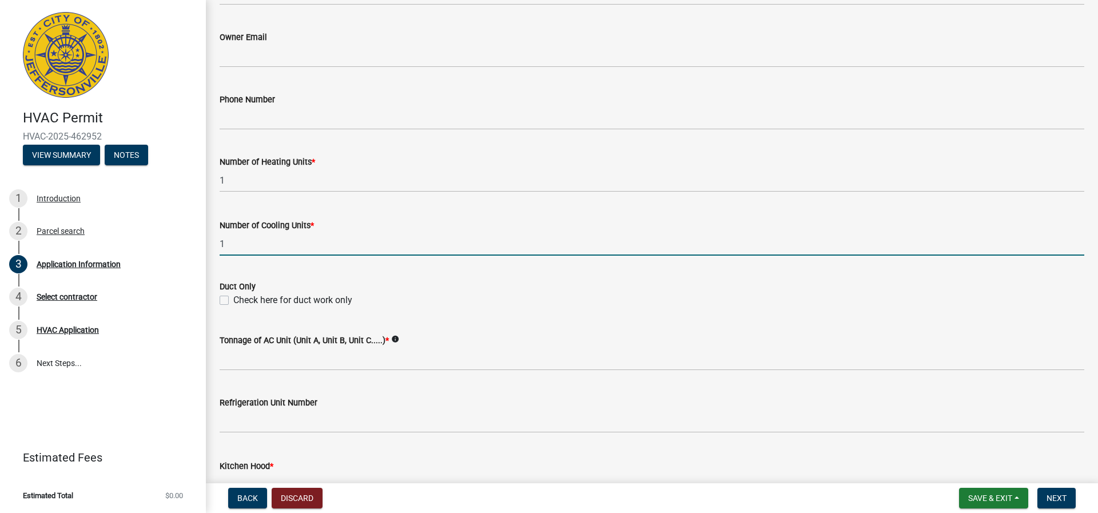
scroll to position [457, 0]
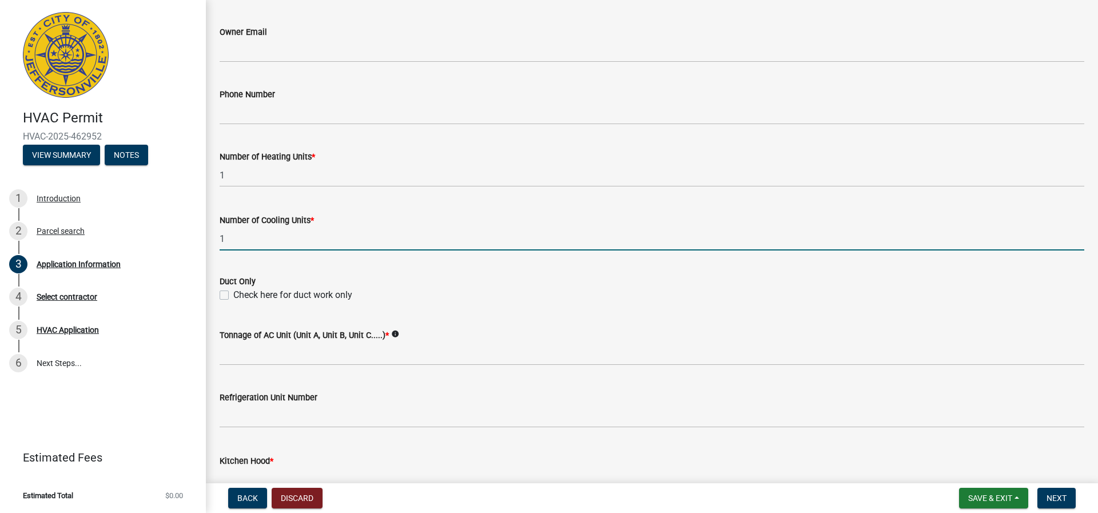
type input "1"
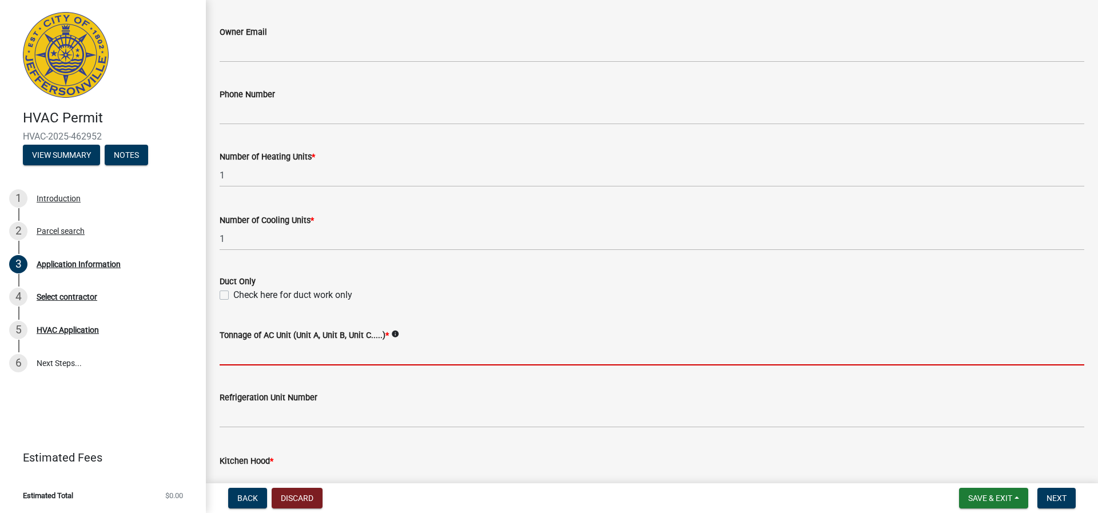
click at [243, 358] on input "Tonnage of AC Unit (Unit A, Unit B, Unit C.....) *" at bounding box center [652, 353] width 864 height 23
type input "2.5"
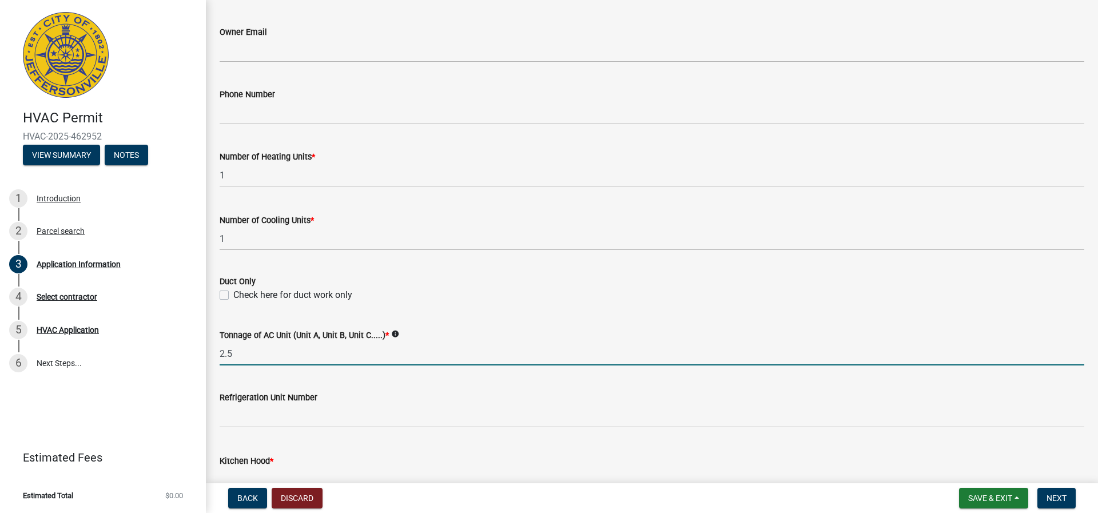
scroll to position [629, 0]
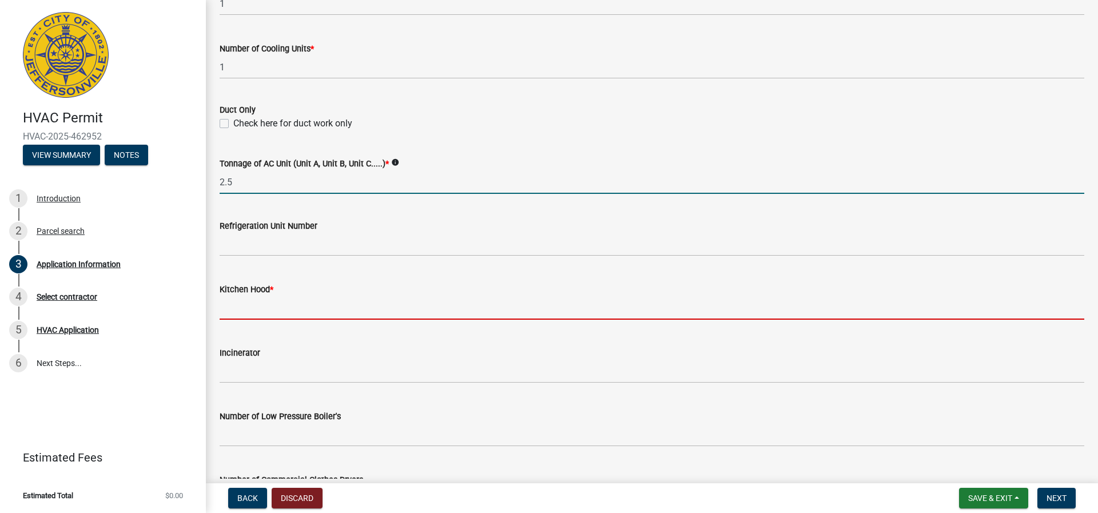
click at [249, 312] on input "text" at bounding box center [652, 307] width 864 height 23
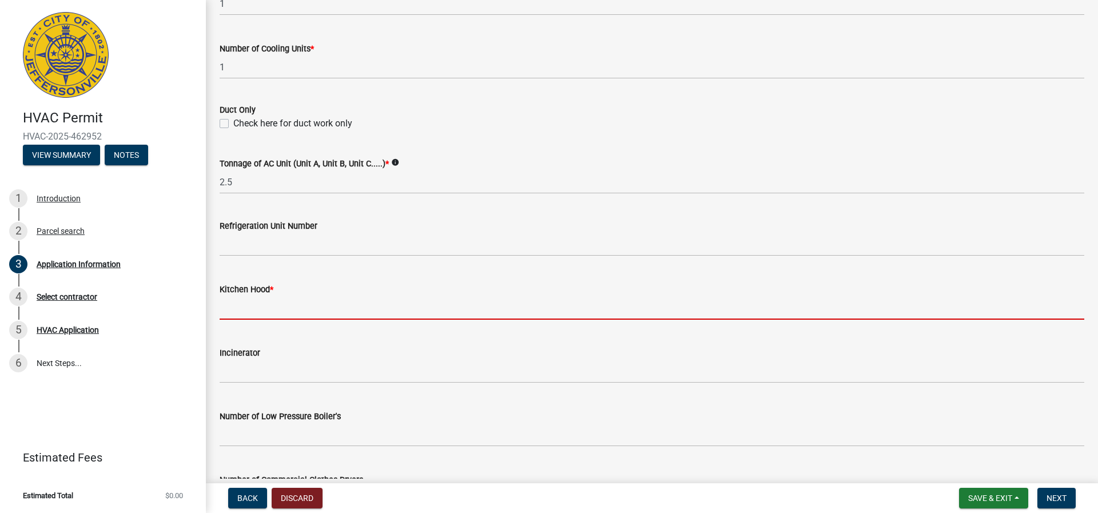
type input "0"
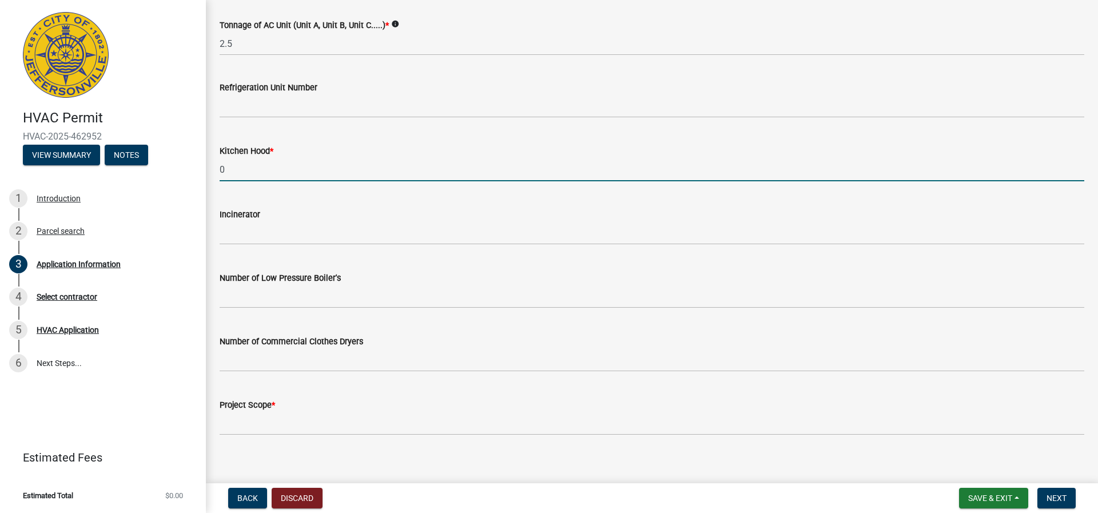
scroll to position [778, 0]
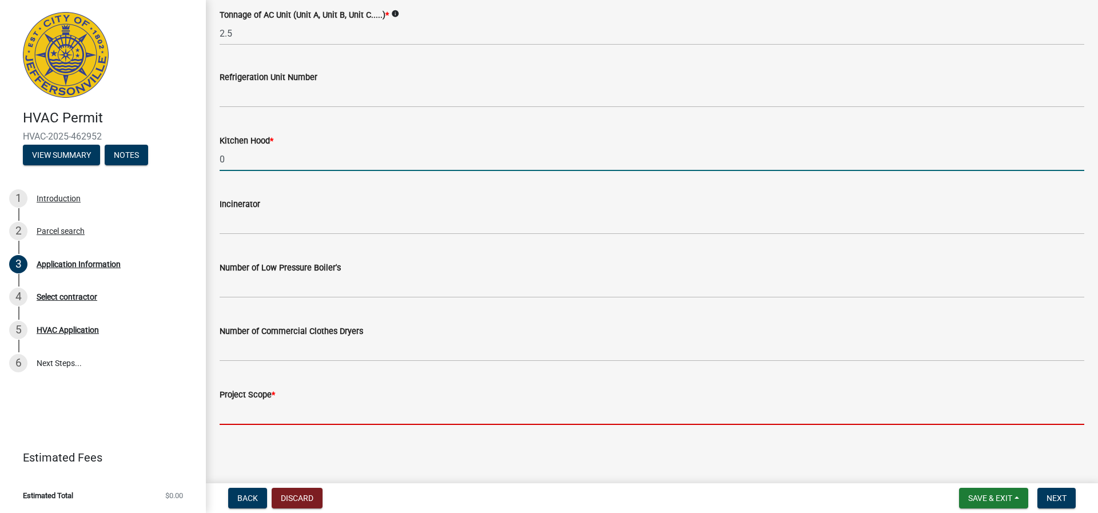
click at [298, 409] on input "Project Scope *" at bounding box center [652, 412] width 864 height 23
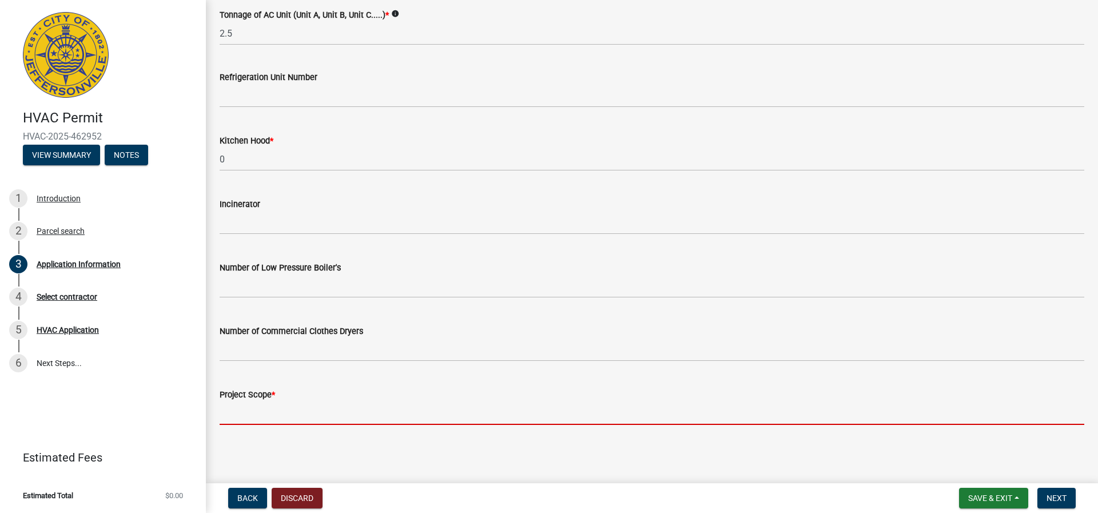
type input "New construction hvac install"
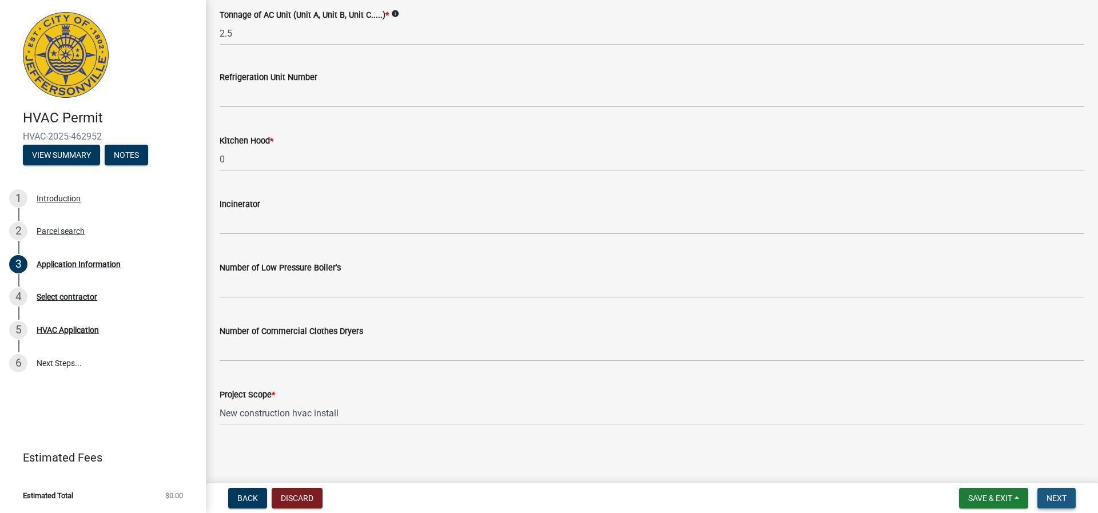
click at [1051, 493] on span "Next" at bounding box center [1056, 497] width 20 height 9
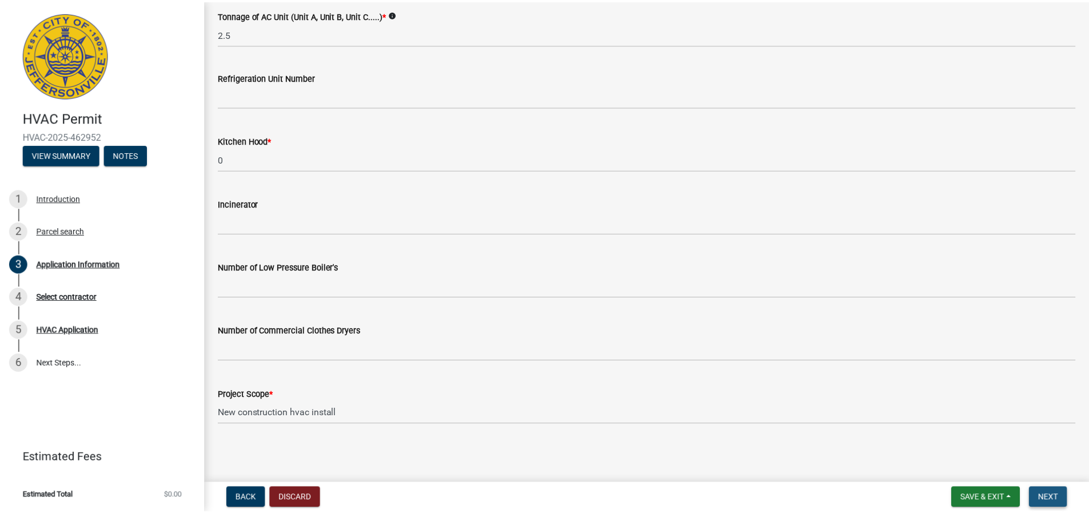
scroll to position [0, 0]
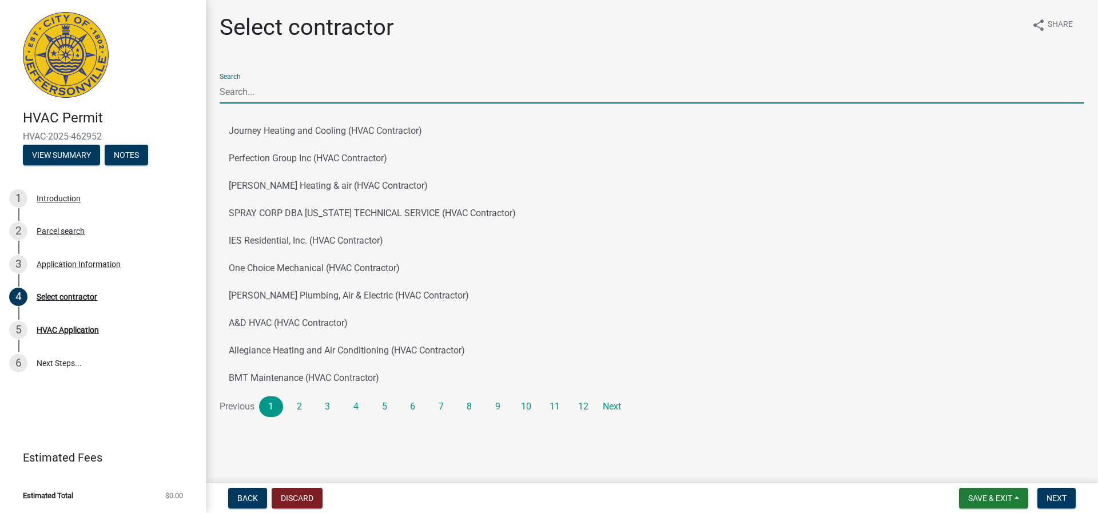
click at [273, 89] on input "Search" at bounding box center [652, 91] width 864 height 23
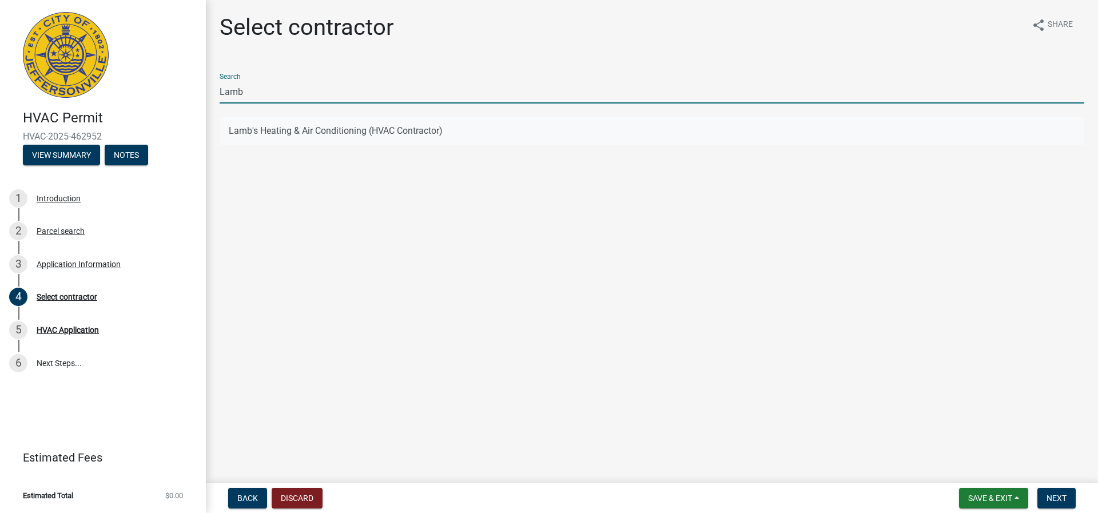
type input "Lamb"
click at [256, 133] on button "Lamb's Heating & Air Conditioning (HVAC Contractor)" at bounding box center [652, 130] width 864 height 27
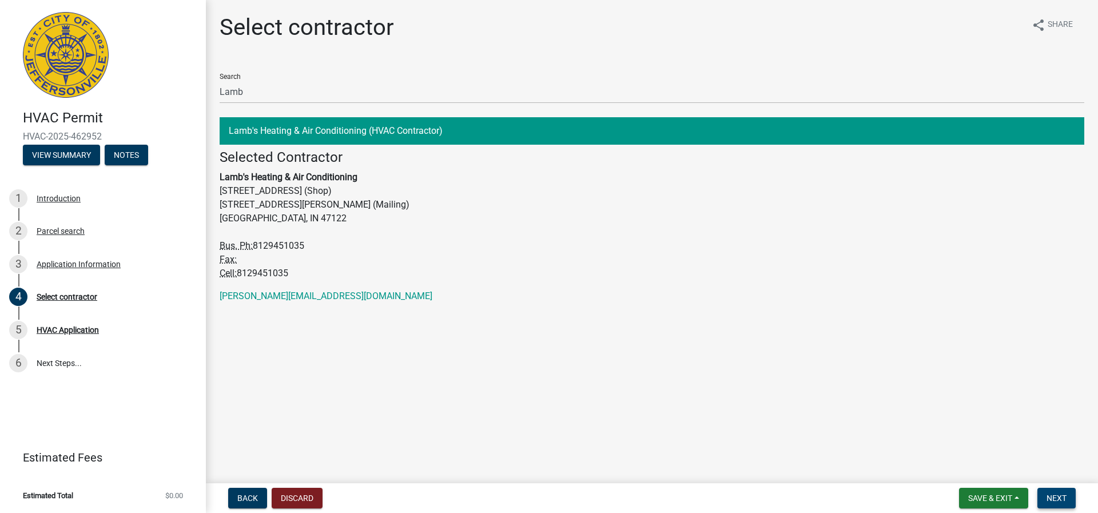
click at [1057, 502] on span "Next" at bounding box center [1056, 497] width 20 height 9
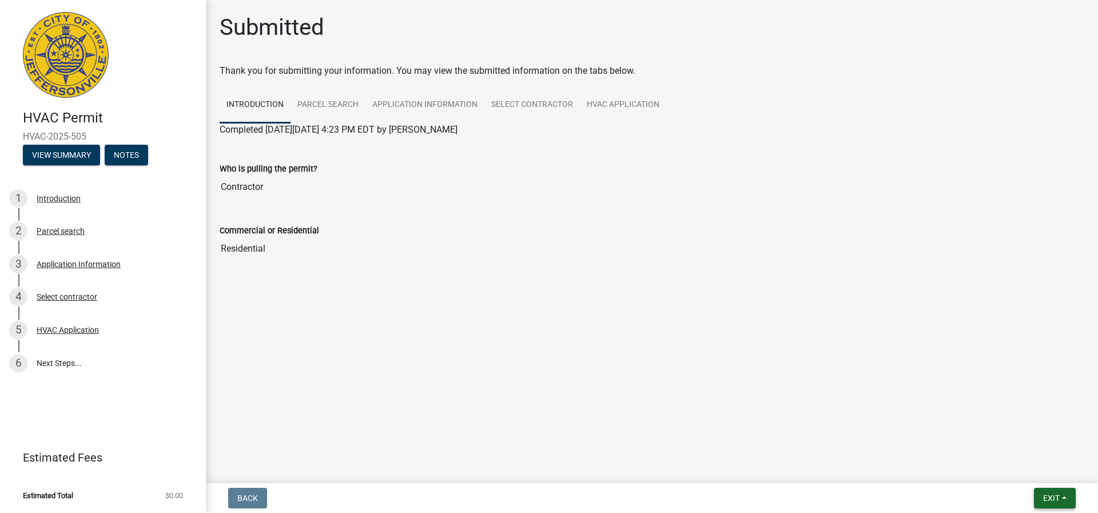
click at [1047, 496] on span "Exit" at bounding box center [1051, 497] width 17 height 9
click at [1031, 469] on button "Save & Exit" at bounding box center [1029, 468] width 91 height 27
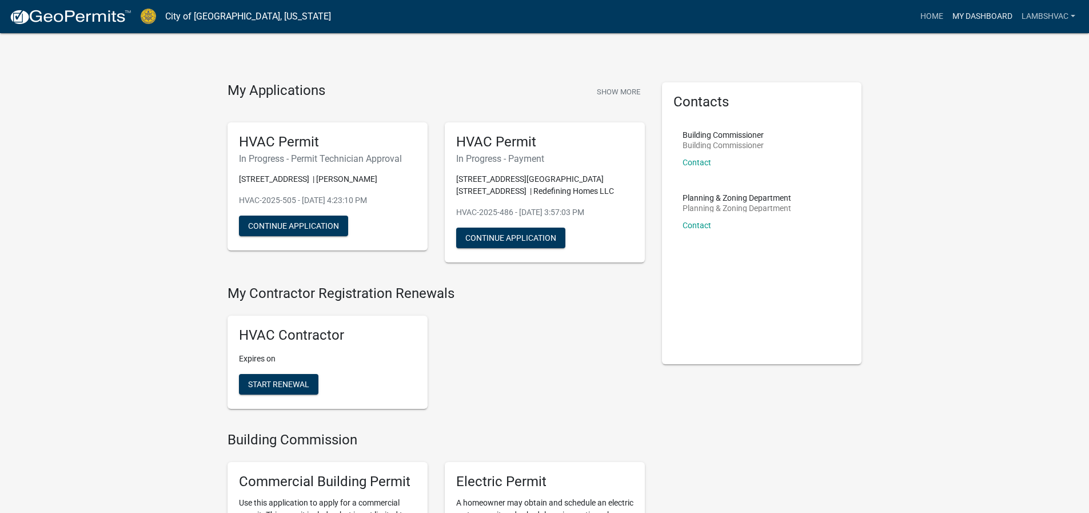
click at [990, 19] on link "My Dashboard" at bounding box center [982, 17] width 69 height 22
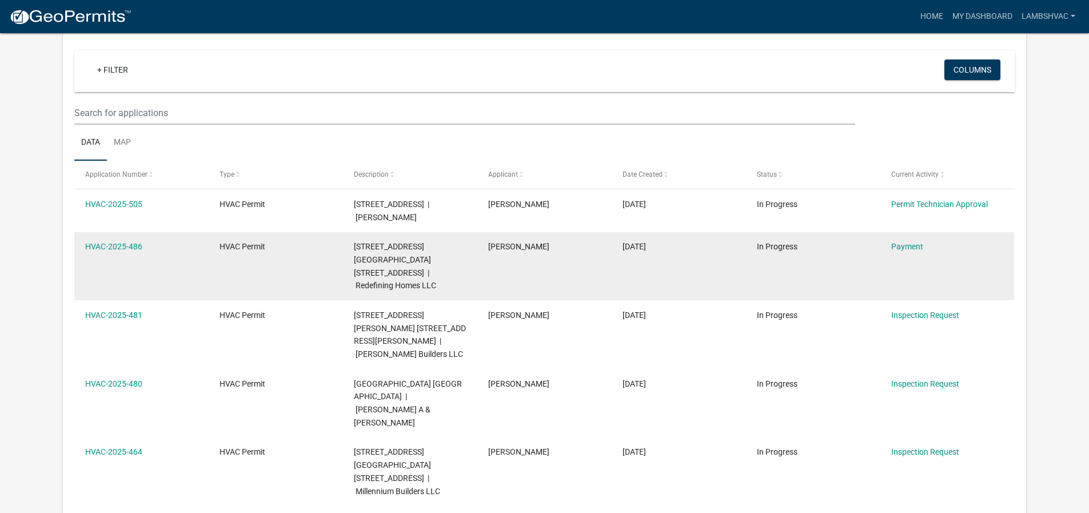
scroll to position [94, 0]
click at [894, 246] on link "Payment" at bounding box center [907, 246] width 32 height 9
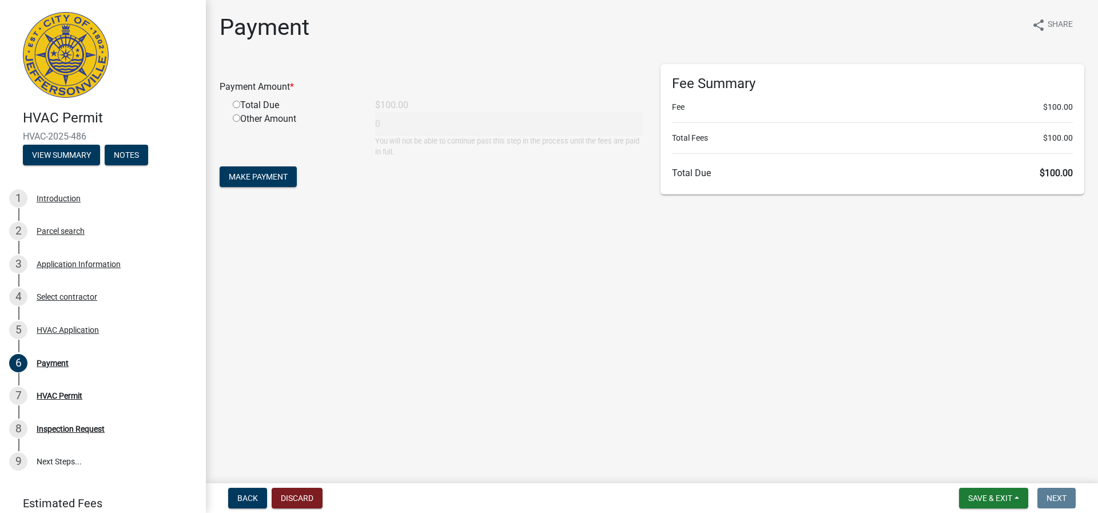
click at [232, 103] on div "Total Due" at bounding box center [295, 105] width 142 height 14
click at [234, 103] on input "radio" at bounding box center [236, 104] width 7 height 7
radio input "true"
type input "100"
click at [238, 173] on button "Make Payment" at bounding box center [258, 176] width 77 height 21
